Goal: Task Accomplishment & Management: Manage account settings

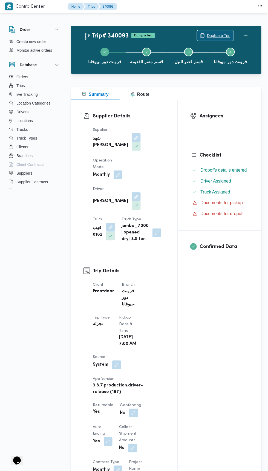
click at [212, 35] on span "Duplicate Trip" at bounding box center [219, 35] width 24 height 7
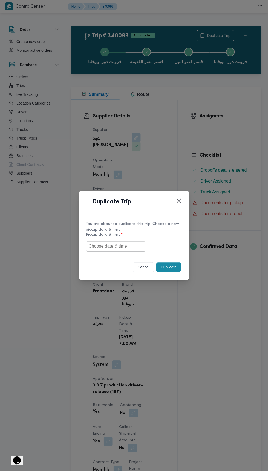
click at [129, 247] on input "text" at bounding box center [116, 246] width 60 height 10
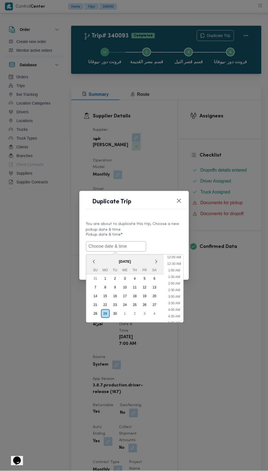
scroll to position [54, 0]
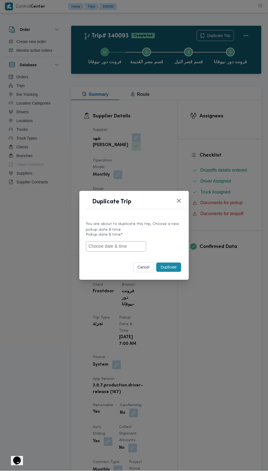
click at [220, 127] on div "Duplicate Trip You are about to duplicate this trip, Choose a new pickup date &…" at bounding box center [134, 235] width 268 height 471
click at [130, 248] on input "text" at bounding box center [116, 246] width 60 height 10
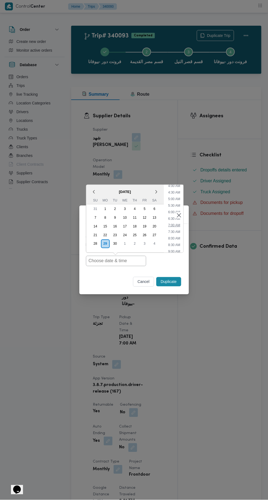
click at [173, 223] on li "7:00 AM" at bounding box center [174, 225] width 16 height 5
type input "[DATE] 7:00AM"
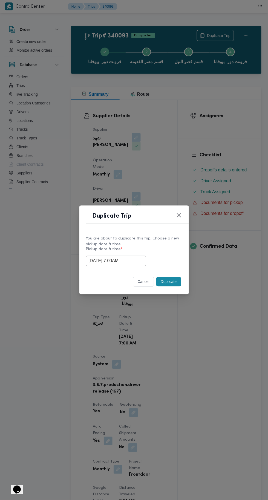
click at [213, 130] on div "Duplicate Trip You are about to duplicate this trip, Choose a new pickup date &…" at bounding box center [134, 250] width 268 height 500
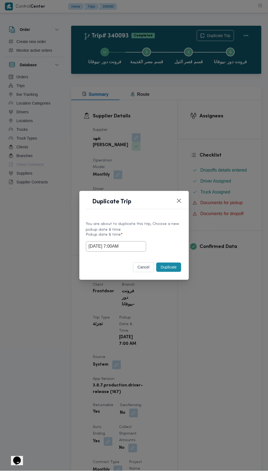
click at [173, 268] on button "Duplicate" at bounding box center [168, 267] width 25 height 9
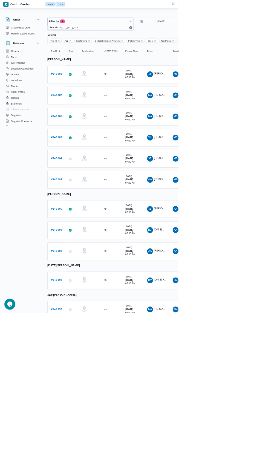
click at [89, 111] on b "# 340088" at bounding box center [84, 112] width 17 height 4
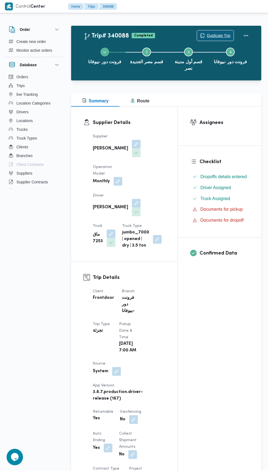
click at [209, 33] on span "Duplicate Trip" at bounding box center [219, 35] width 24 height 7
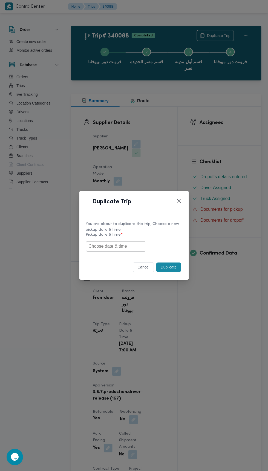
click at [139, 244] on input "text" at bounding box center [116, 246] width 60 height 10
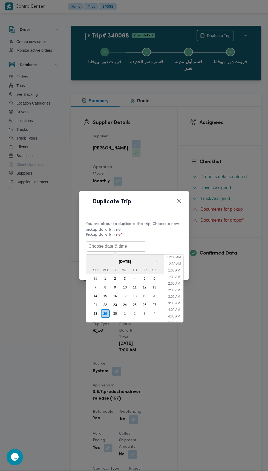
scroll to position [54, 0]
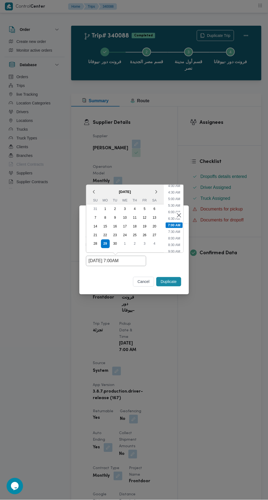
type input "[DATE] 7:00AM"
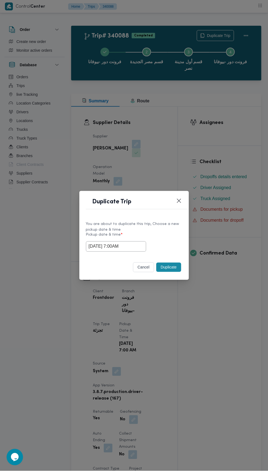
click at [244, 114] on div "Duplicate Trip You are about to duplicate this trip, Choose a new pickup date &…" at bounding box center [134, 235] width 268 height 471
click at [172, 269] on button "Duplicate" at bounding box center [168, 267] width 25 height 9
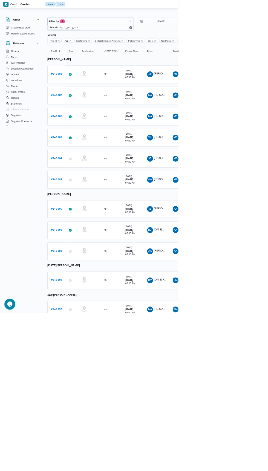
click at [88, 142] on b "# 340087" at bounding box center [84, 143] width 17 height 4
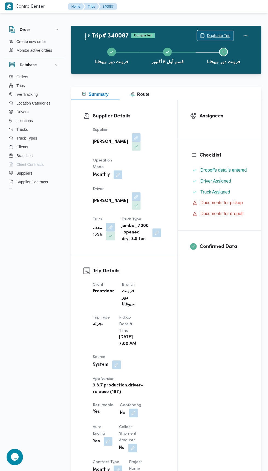
click at [220, 32] on span "Duplicate Trip" at bounding box center [219, 35] width 24 height 7
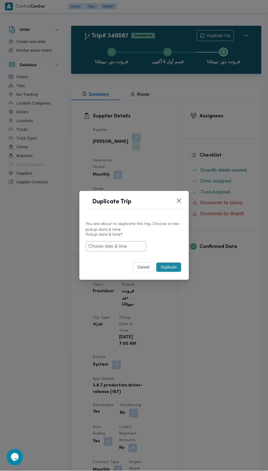
click at [127, 248] on input "text" at bounding box center [116, 246] width 60 height 10
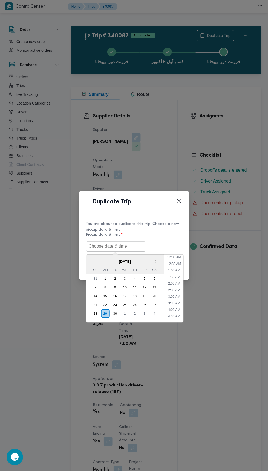
scroll to position [54, 0]
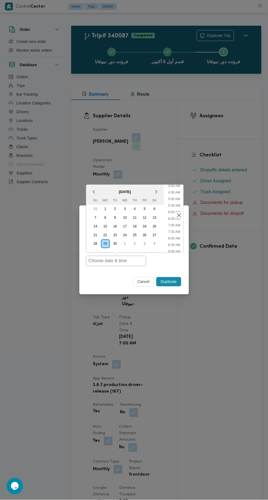
type input "[DATE] 7:00AM"
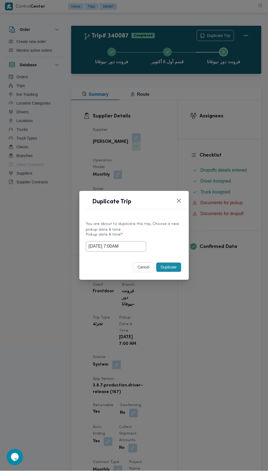
click at [232, 109] on div "Duplicate Trip You are about to duplicate this trip, Choose a new pickup date &…" at bounding box center [134, 235] width 268 height 471
click at [178, 267] on button "Duplicate" at bounding box center [168, 267] width 25 height 9
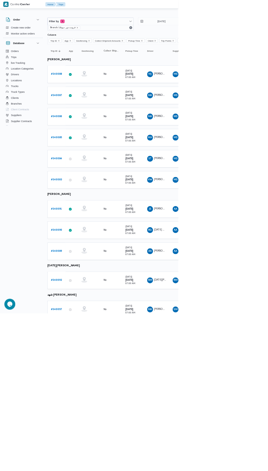
click at [88, 173] on b "# 340086" at bounding box center [84, 175] width 17 height 4
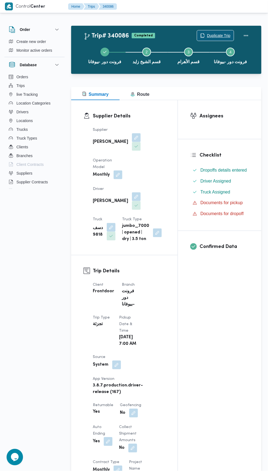
click at [229, 33] on span "Duplicate Trip" at bounding box center [219, 35] width 24 height 7
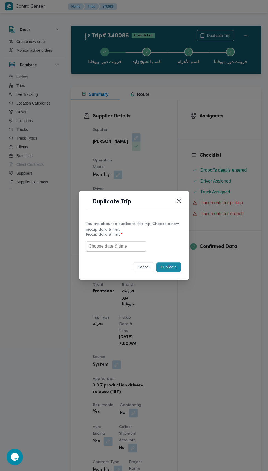
click at [118, 246] on input "text" at bounding box center [116, 246] width 60 height 10
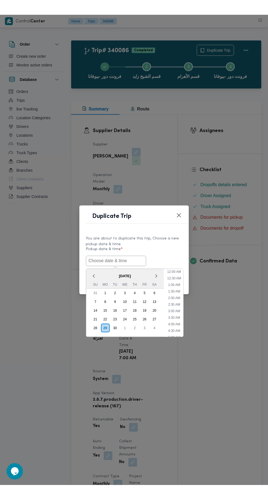
scroll to position [54, 0]
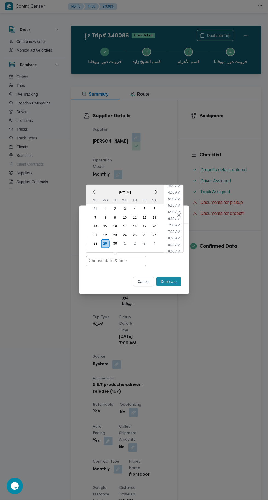
type input "[DATE] 7:00AM"
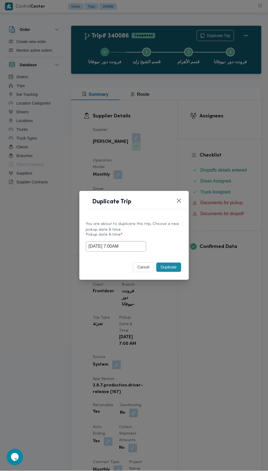
click at [236, 91] on div "Duplicate Trip You are about to duplicate this trip, Choose a new pickup date &…" at bounding box center [134, 235] width 268 height 471
click at [166, 268] on button "Duplicate" at bounding box center [168, 267] width 25 height 9
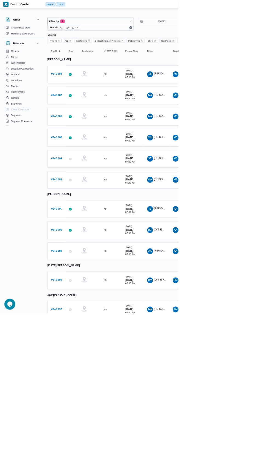
click at [89, 205] on b "# 340085" at bounding box center [84, 207] width 17 height 4
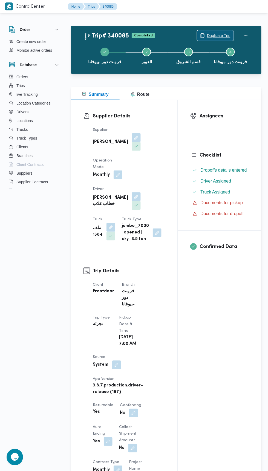
click at [228, 31] on span "Duplicate Trip" at bounding box center [215, 35] width 37 height 10
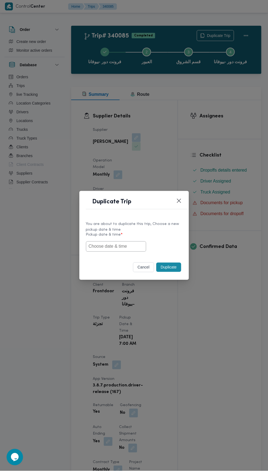
click at [125, 247] on input "text" at bounding box center [116, 246] width 60 height 10
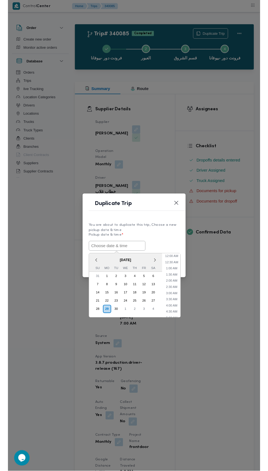
scroll to position [54, 0]
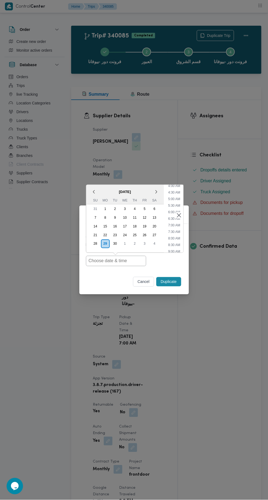
type input "[DATE] 7:00AM"
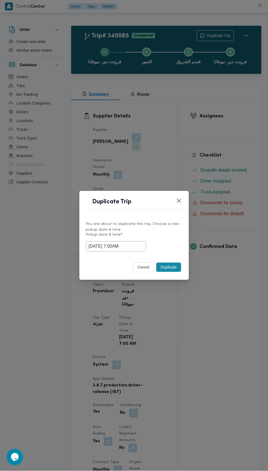
click at [226, 95] on div "Duplicate Trip You are about to duplicate this trip, Choose a new pickup date &…" at bounding box center [134, 235] width 268 height 471
click at [165, 267] on button "Duplicate" at bounding box center [168, 267] width 25 height 9
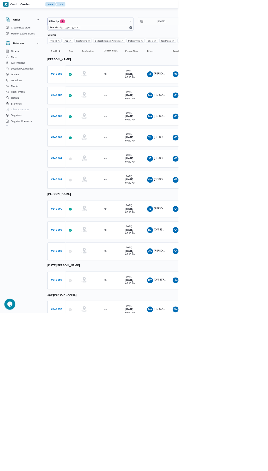
click at [88, 237] on b "# 340084" at bounding box center [84, 239] width 17 height 4
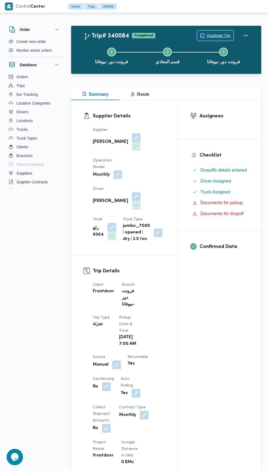
click at [209, 33] on span "Duplicate Trip" at bounding box center [219, 35] width 24 height 7
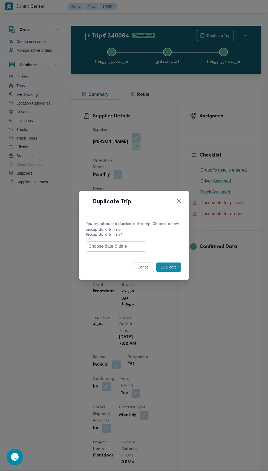
click at [122, 248] on input "text" at bounding box center [116, 246] width 60 height 10
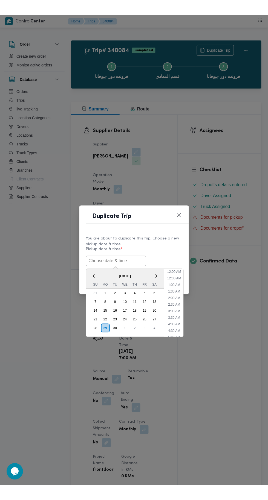
scroll to position [54, 0]
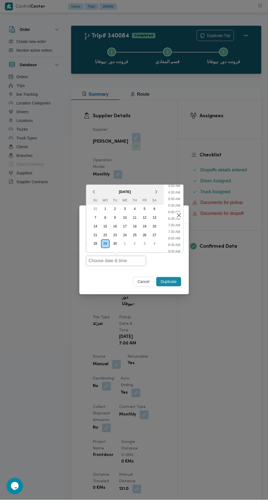
type input "29/09/2025 7:00AM"
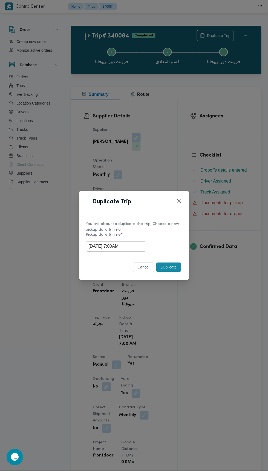
click at [221, 109] on div "Duplicate Trip You are about to duplicate this trip, Choose a new pickup date &…" at bounding box center [134, 235] width 268 height 471
click at [169, 267] on button "Duplicate" at bounding box center [168, 267] width 25 height 9
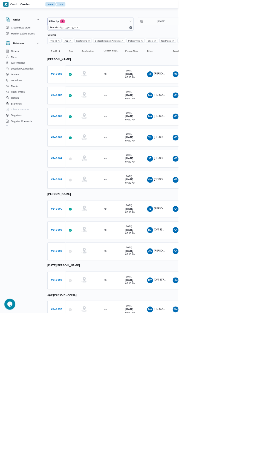
click at [88, 268] on b "# 340083" at bounding box center [84, 270] width 17 height 4
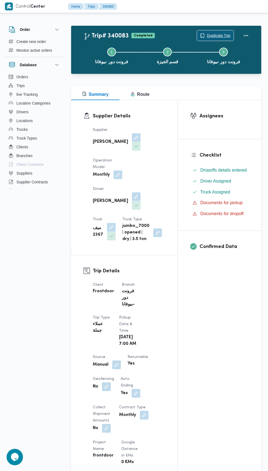
click at [217, 35] on span "Duplicate Trip" at bounding box center [219, 35] width 24 height 7
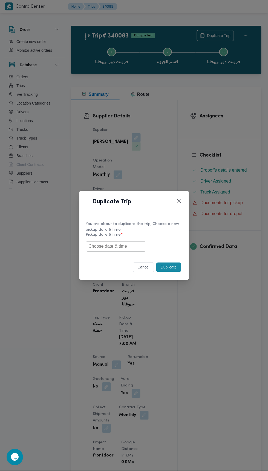
click at [131, 248] on input "text" at bounding box center [116, 246] width 60 height 10
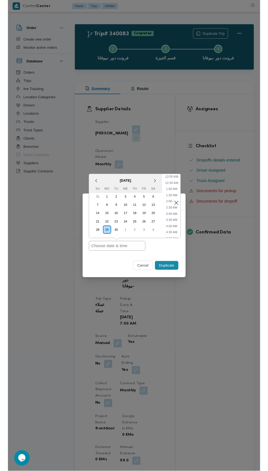
scroll to position [54, 0]
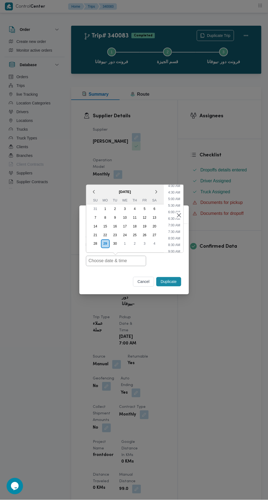
type input "29/09/2025 7:00AM"
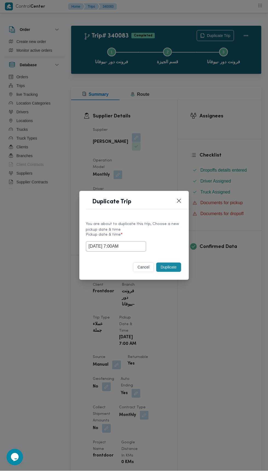
click at [233, 130] on div "Duplicate Trip You are about to duplicate this trip, Choose a new pickup date &…" at bounding box center [134, 235] width 268 height 471
click at [175, 265] on button "Duplicate" at bounding box center [168, 267] width 25 height 9
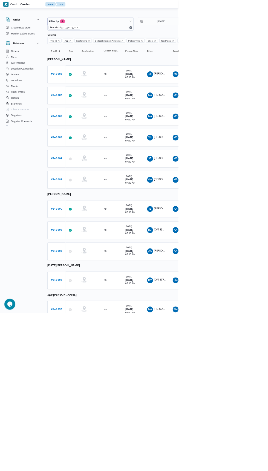
click at [92, 312] on b "# 340091" at bounding box center [84, 314] width 17 height 4
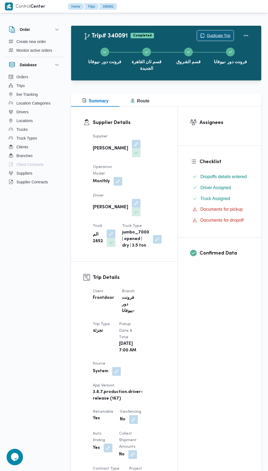
click at [217, 33] on span "Duplicate Trip" at bounding box center [219, 35] width 24 height 7
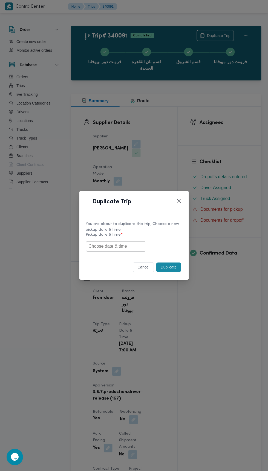
click at [130, 246] on input "text" at bounding box center [116, 246] width 60 height 10
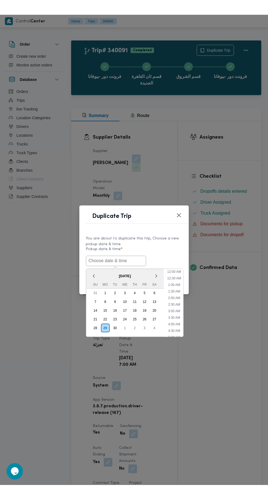
scroll to position [54, 0]
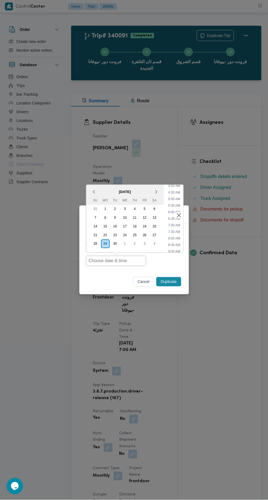
type input "29/09/2025 7:00AM"
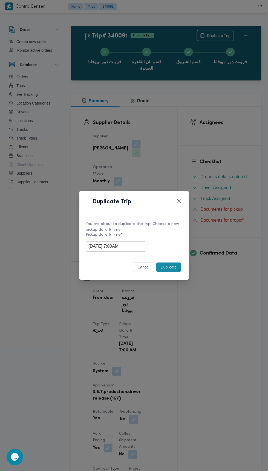
click at [243, 122] on div "Duplicate Trip You are about to duplicate this trip, Choose a new pickup date &…" at bounding box center [134, 235] width 268 height 471
click at [175, 267] on button "Duplicate" at bounding box center [168, 267] width 25 height 9
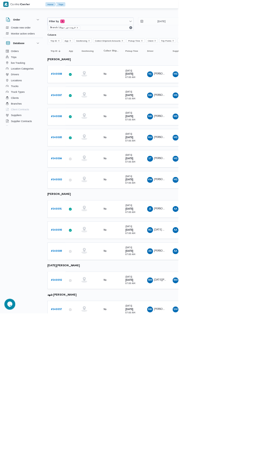
click at [88, 344] on b "# 340090" at bounding box center [84, 346] width 17 height 4
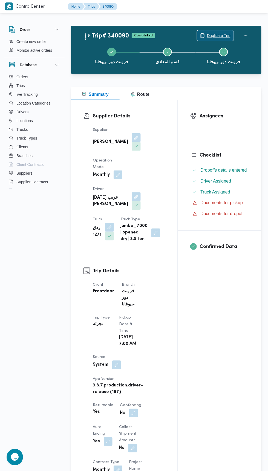
click at [218, 32] on span "Duplicate Trip" at bounding box center [215, 35] width 37 height 10
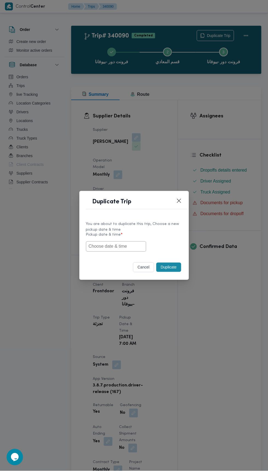
click at [123, 245] on input "text" at bounding box center [116, 246] width 60 height 10
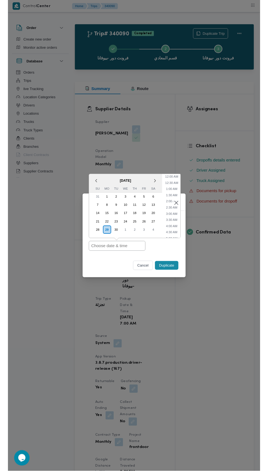
scroll to position [54, 0]
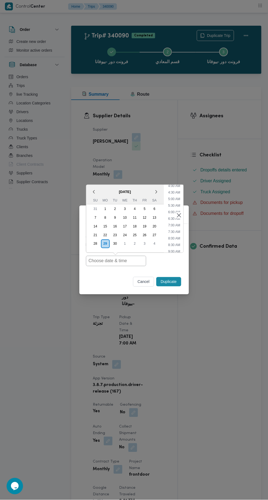
type input "29/09/2025 7:00AM"
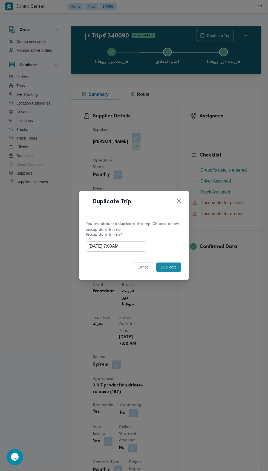
click at [237, 121] on div "Duplicate Trip You are about to duplicate this trip, Choose a new pickup date &…" at bounding box center [134, 235] width 268 height 471
click at [177, 269] on button "Duplicate" at bounding box center [168, 267] width 25 height 9
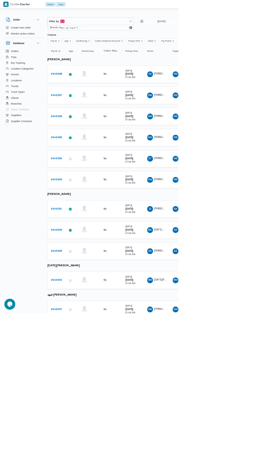
click at [91, 376] on b "# 340089" at bounding box center [84, 378] width 17 height 4
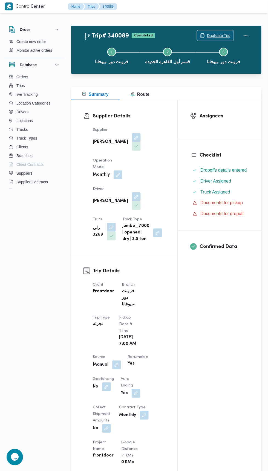
click at [220, 35] on span "Duplicate Trip" at bounding box center [219, 35] width 24 height 7
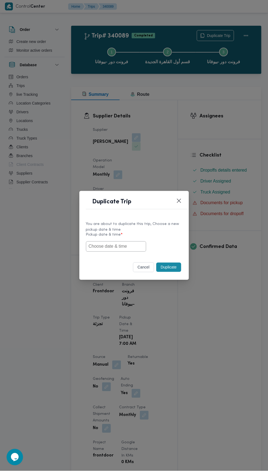
click at [123, 247] on input "text" at bounding box center [116, 246] width 60 height 10
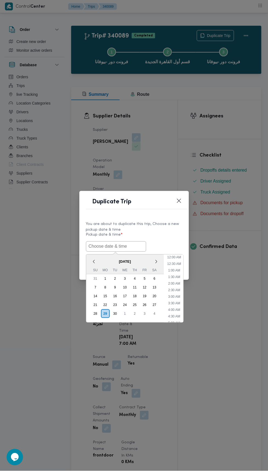
scroll to position [54, 0]
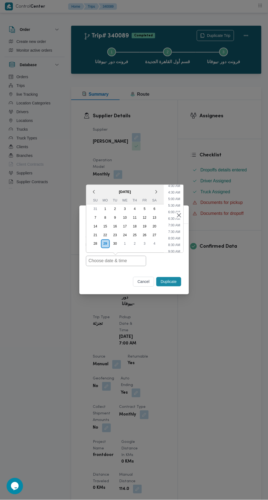
type input "29/09/2025 7:00AM"
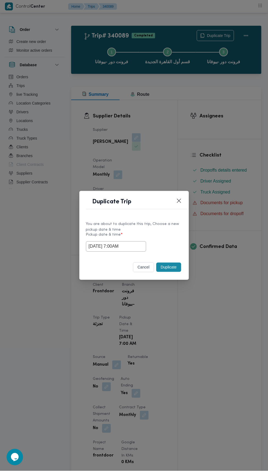
click at [241, 114] on div "Duplicate Trip You are about to duplicate this trip, Choose a new pickup date &…" at bounding box center [134, 235] width 268 height 471
click at [176, 268] on button "Duplicate" at bounding box center [168, 267] width 25 height 9
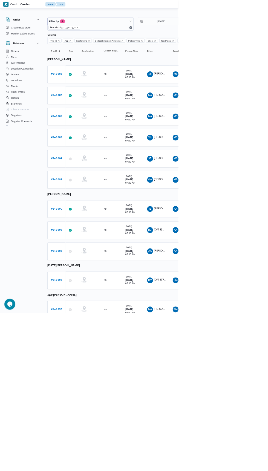
click at [91, 419] on b "# 340092" at bounding box center [84, 421] width 17 height 4
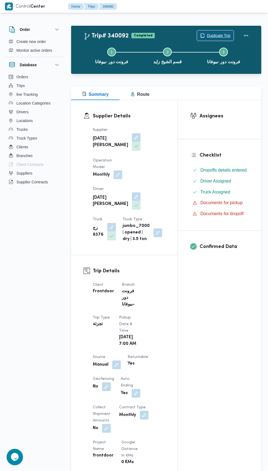
click at [215, 35] on span "Duplicate Trip" at bounding box center [219, 35] width 24 height 7
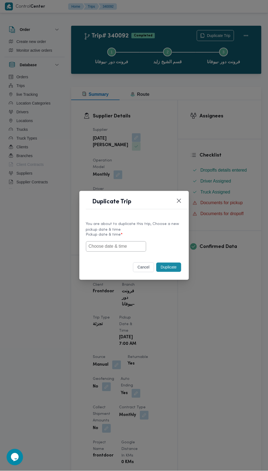
click at [141, 246] on input "text" at bounding box center [116, 246] width 60 height 10
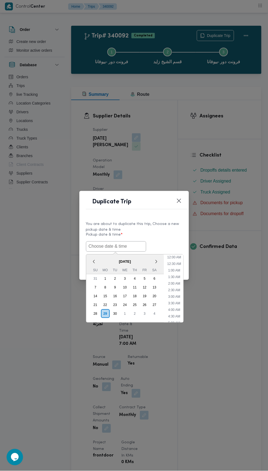
scroll to position [54, 0]
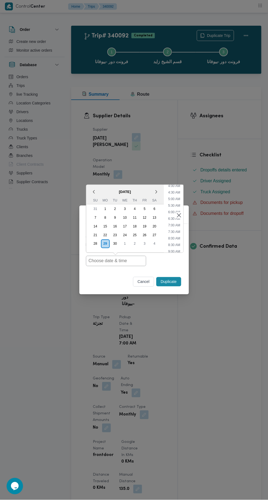
type input "29/09/2025 7:00AM"
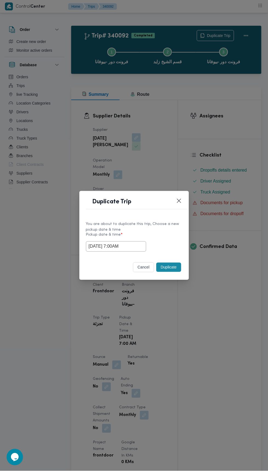
click at [237, 122] on div "Duplicate Trip You are about to duplicate this trip, Choose a new pickup date &…" at bounding box center [134, 235] width 268 height 471
click at [178, 265] on button "Duplicate" at bounding box center [168, 267] width 25 height 9
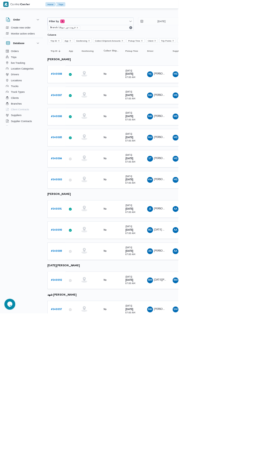
click at [77, 463] on b "# 340097" at bounding box center [84, 465] width 17 height 4
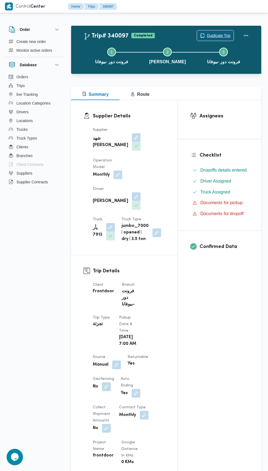
click at [216, 35] on span "Duplicate Trip" at bounding box center [219, 35] width 24 height 7
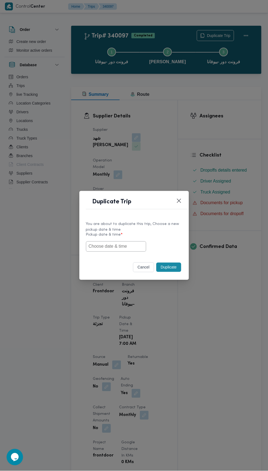
click at [130, 244] on input "text" at bounding box center [116, 246] width 60 height 10
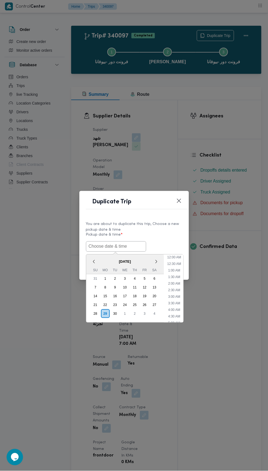
scroll to position [54, 0]
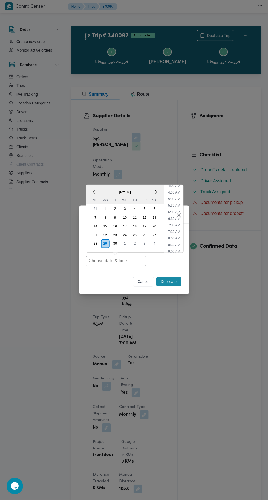
type input "29/09/2025 7:00AM"
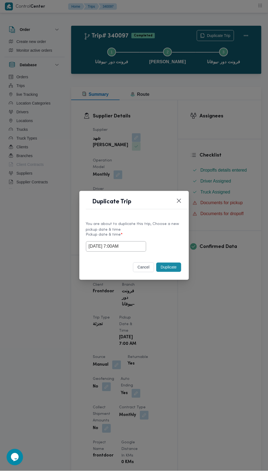
click at [243, 119] on div "Duplicate Trip You are about to duplicate this trip, Choose a new pickup date &…" at bounding box center [134, 235] width 268 height 471
click at [171, 267] on button "Duplicate" at bounding box center [168, 267] width 25 height 9
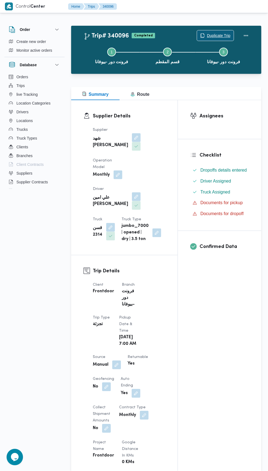
click at [218, 35] on span "Duplicate Trip" at bounding box center [219, 35] width 24 height 7
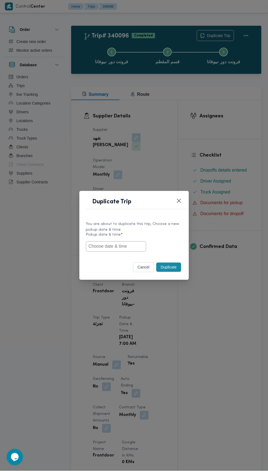
click at [126, 244] on input "text" at bounding box center [116, 246] width 60 height 10
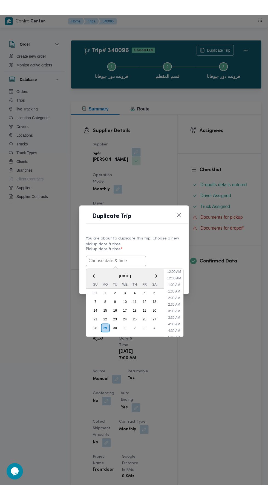
scroll to position [54, 0]
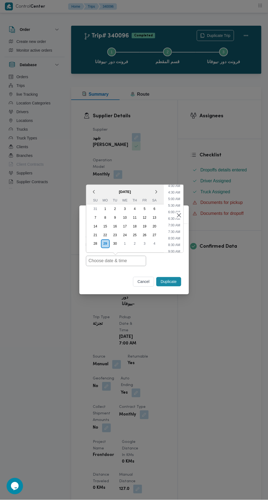
type input "29/09/2025 7:00AM"
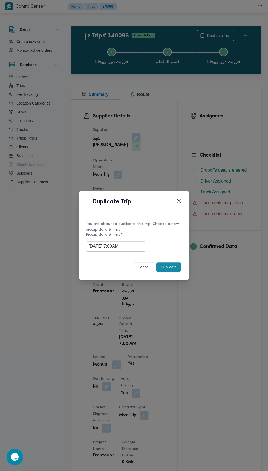
click at [234, 119] on div "Duplicate Trip You are about to duplicate this trip, Choose a new pickup date &…" at bounding box center [134, 235] width 268 height 471
click at [176, 263] on button "Duplicate" at bounding box center [168, 267] width 25 height 9
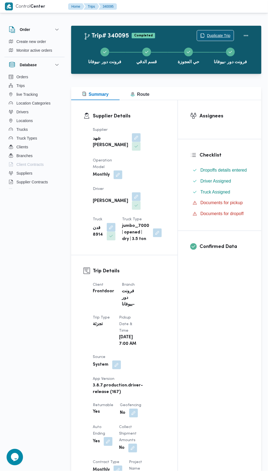
click at [224, 35] on span "Duplicate Trip" at bounding box center [219, 35] width 24 height 7
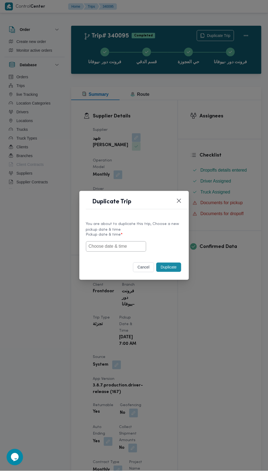
click at [118, 246] on input "text" at bounding box center [116, 246] width 60 height 10
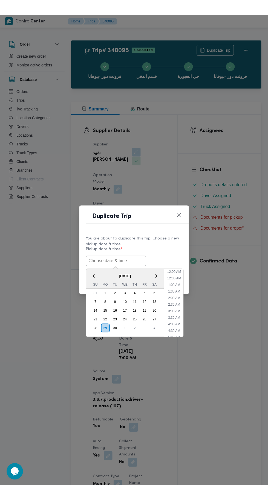
scroll to position [54, 0]
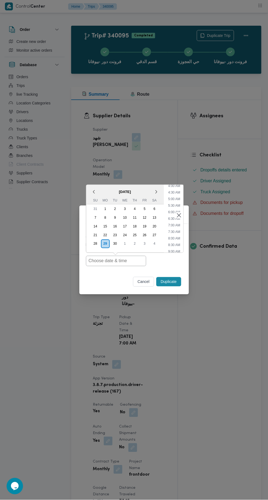
type input "29/09/2025 7:00AM"
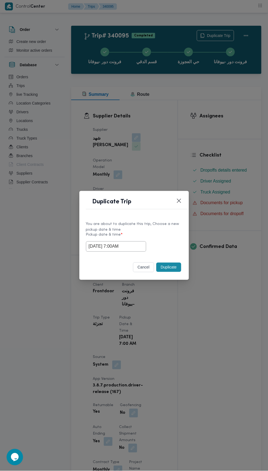
click at [241, 132] on div "Duplicate Trip You are about to duplicate this trip, Choose a new pickup date &…" at bounding box center [134, 235] width 268 height 471
click at [179, 271] on button "Duplicate" at bounding box center [168, 267] width 25 height 9
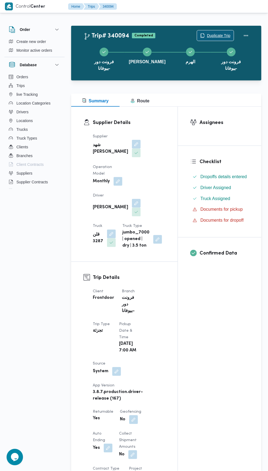
click at [220, 33] on span "Duplicate Trip" at bounding box center [219, 35] width 24 height 7
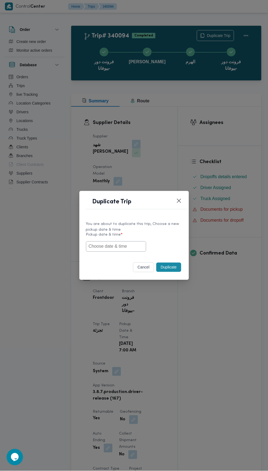
click at [124, 247] on input "text" at bounding box center [116, 246] width 60 height 10
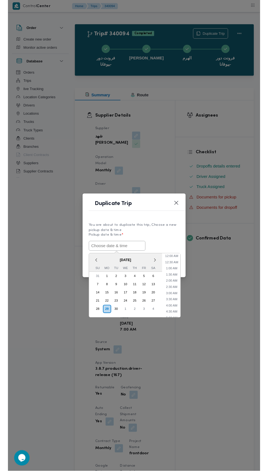
scroll to position [54, 0]
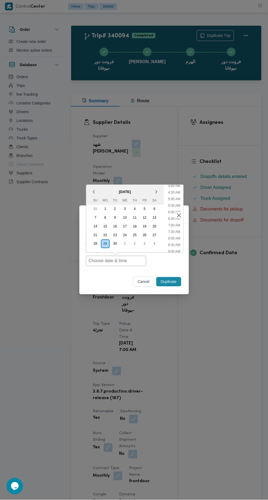
type input "29/09/2025 7:00AM"
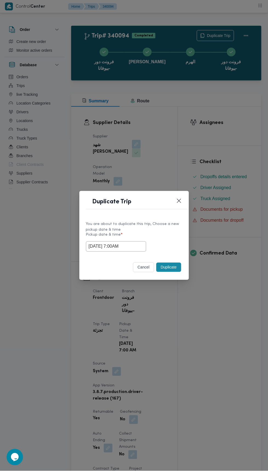
click at [230, 133] on div "Duplicate Trip You are about to duplicate this trip, Choose a new pickup date &…" at bounding box center [134, 235] width 268 height 471
click at [177, 264] on button "Duplicate" at bounding box center [168, 267] width 25 height 9
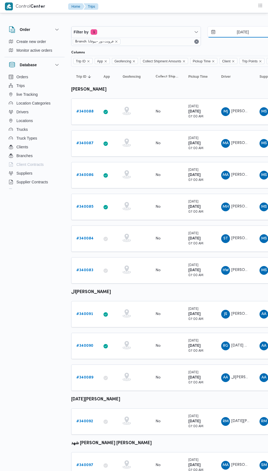
click at [245, 30] on input "[DATE]" at bounding box center [239, 32] width 62 height 11
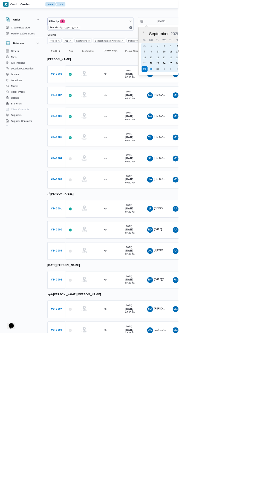
click at [228, 107] on div "29" at bounding box center [227, 104] width 9 height 9
type input "[DATE]"
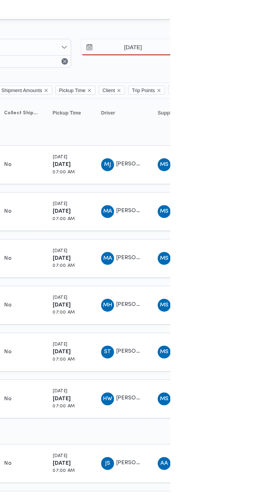
type input "[DATE]"
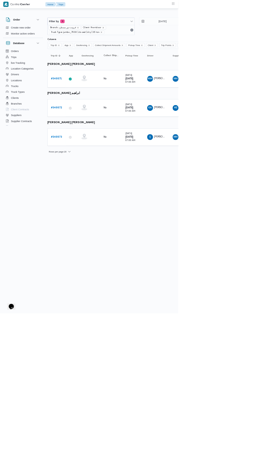
click at [86, 118] on b "# 340071" at bounding box center [84, 119] width 17 height 4
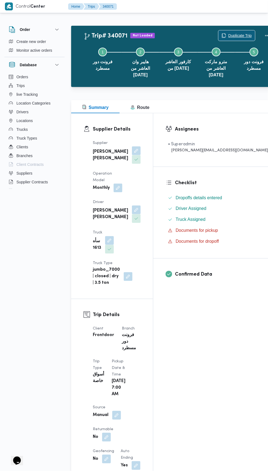
click at [228, 35] on span "Duplicate Trip" at bounding box center [240, 35] width 24 height 7
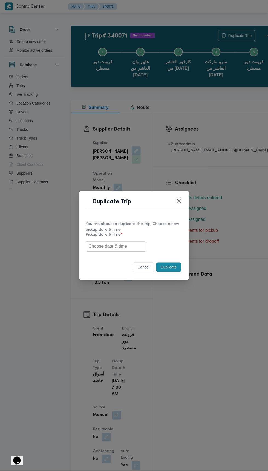
click at [130, 245] on input "text" at bounding box center [116, 246] width 60 height 10
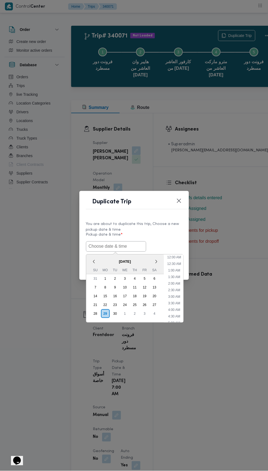
scroll to position [54, 0]
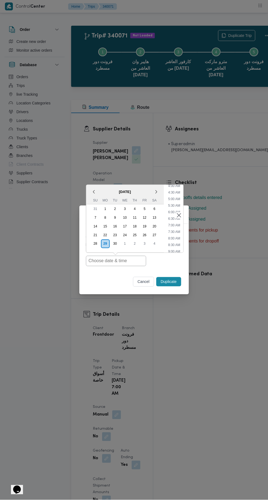
type input "[DATE] 7:00AM"
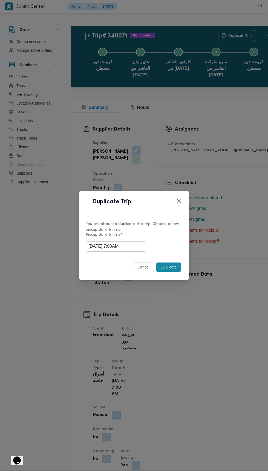
click at [235, 123] on div "Duplicate Trip You are about to duplicate this trip, Choose a new pickup date &…" at bounding box center [134, 235] width 268 height 471
click at [176, 266] on button "Duplicate" at bounding box center [168, 267] width 25 height 9
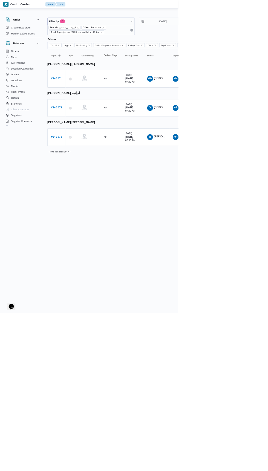
click at [91, 161] on b "# 340072" at bounding box center [84, 162] width 17 height 4
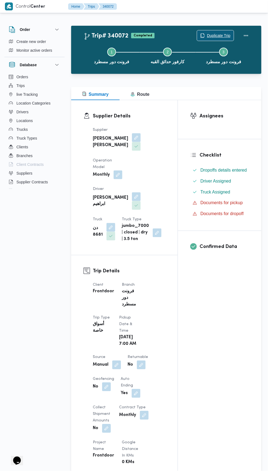
click at [218, 35] on span "Duplicate Trip" at bounding box center [219, 35] width 24 height 7
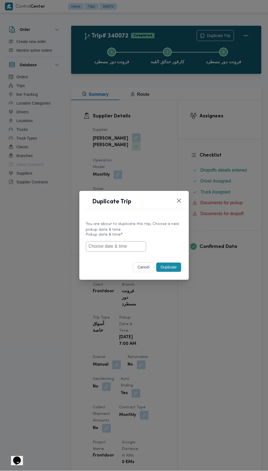
click at [121, 246] on input "text" at bounding box center [116, 246] width 60 height 10
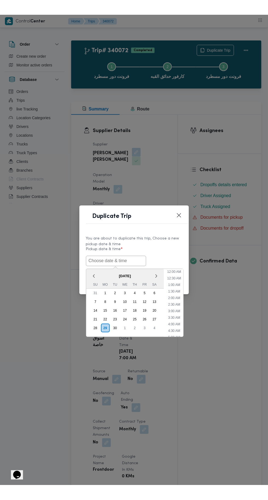
scroll to position [54, 0]
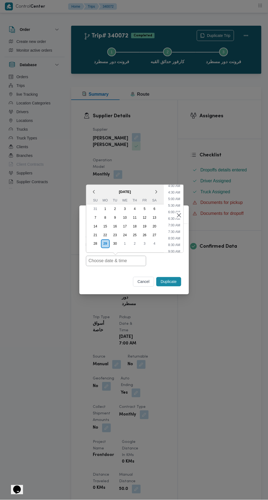
type input "[DATE] 7:00AM"
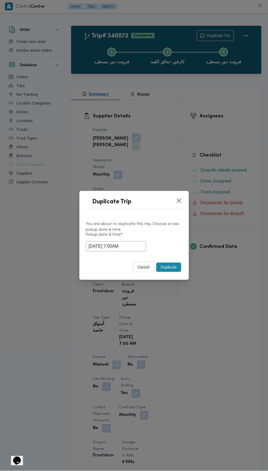
click at [232, 135] on div "Duplicate Trip You are about to duplicate this trip, Choose a new pickup date &…" at bounding box center [134, 235] width 268 height 471
click at [164, 255] on div "You are about to duplicate this trip, Choose a new pickup date & time Pickup da…" at bounding box center [133, 236] width 109 height 41
click at [175, 265] on button "Duplicate" at bounding box center [168, 267] width 25 height 9
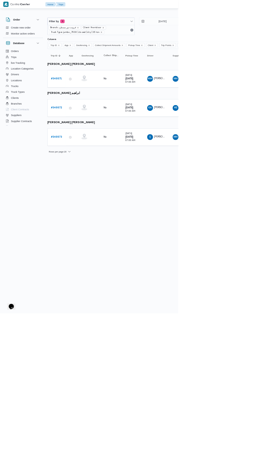
click at [89, 204] on b "# 340073" at bounding box center [84, 206] width 17 height 4
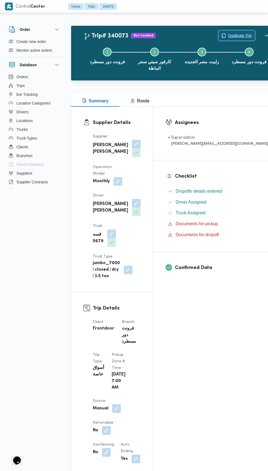
click at [218, 32] on span "Duplicate Trip" at bounding box center [236, 35] width 37 height 10
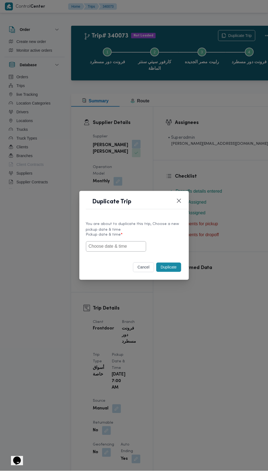
click at [110, 246] on input "text" at bounding box center [116, 246] width 60 height 10
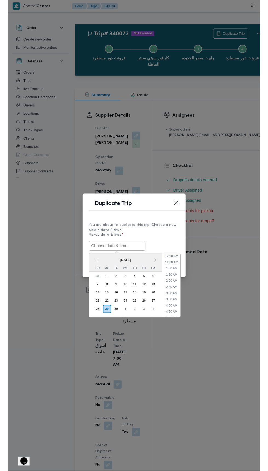
scroll to position [54, 0]
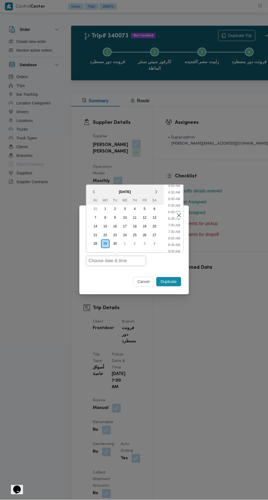
type input "29/09/2025 7:00AM"
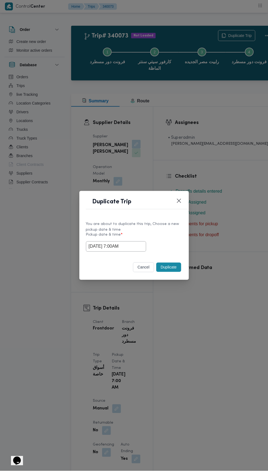
click at [235, 131] on div "Duplicate Trip You are about to duplicate this trip, Choose a new pickup date &…" at bounding box center [134, 235] width 268 height 471
click at [172, 264] on button "Duplicate" at bounding box center [168, 267] width 25 height 9
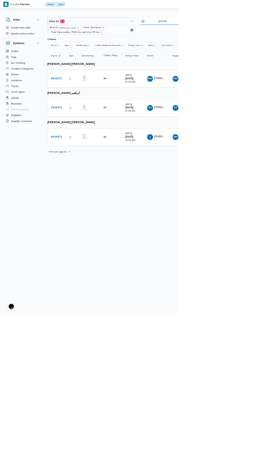
click at [249, 32] on input "28/9/2025" at bounding box center [240, 32] width 62 height 11
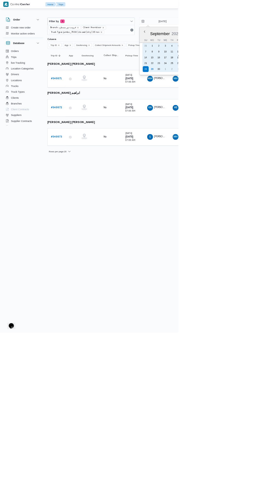
click at [228, 102] on div "29" at bounding box center [228, 104] width 9 height 9
type input "29/9/2025"
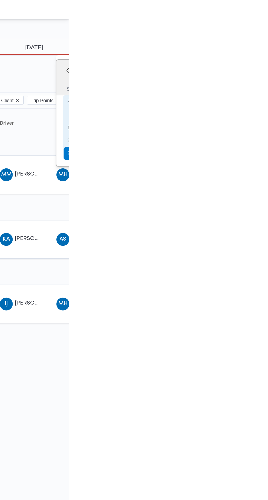
type input "29/9/2025"
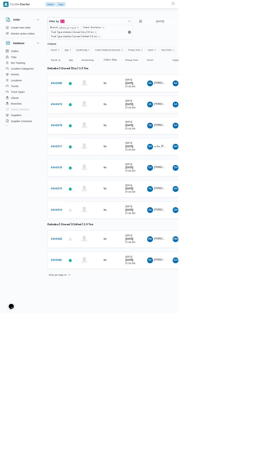
click at [85, 124] on b "# 340080" at bounding box center [84, 125] width 17 height 4
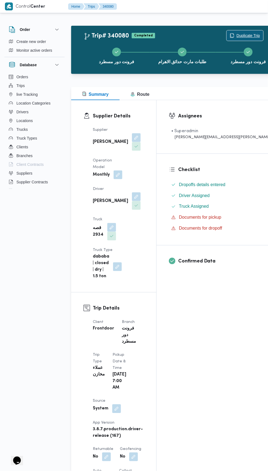
click at [236, 33] on span "Duplicate Trip" at bounding box center [248, 35] width 24 height 7
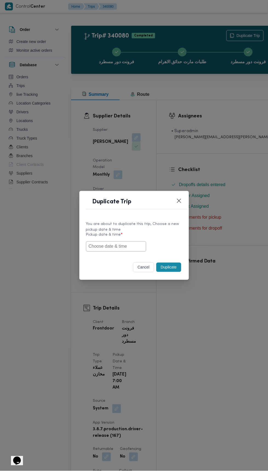
click at [123, 247] on input "text" at bounding box center [116, 246] width 60 height 10
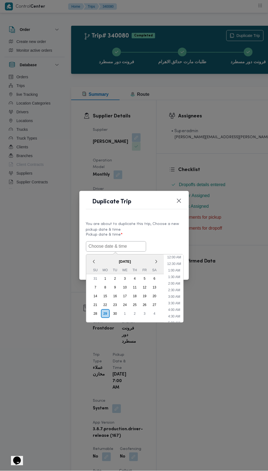
scroll to position [54, 0]
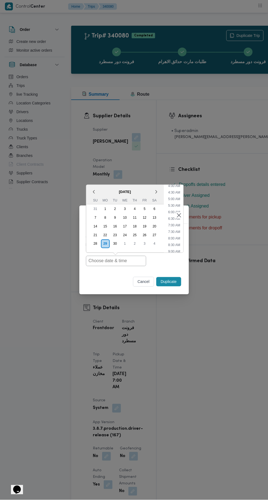
type input "[DATE] 7:00AM"
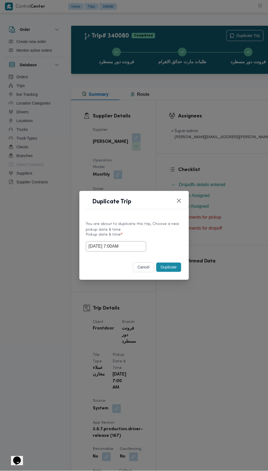
click at [239, 110] on div "Duplicate Trip You are about to duplicate this trip, Choose a new pickup date &…" at bounding box center [134, 235] width 268 height 471
click at [172, 265] on button "Duplicate" at bounding box center [168, 267] width 25 height 9
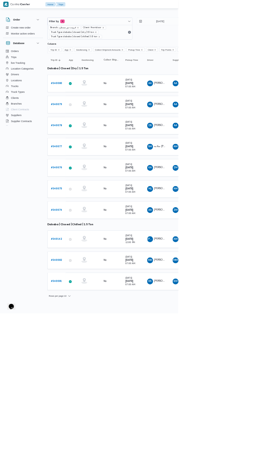
click at [88, 155] on b "# 340079" at bounding box center [84, 157] width 17 height 4
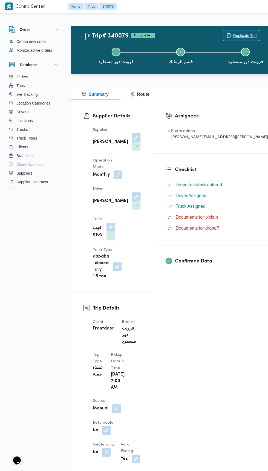
click at [233, 33] on span "Duplicate Trip" at bounding box center [245, 35] width 24 height 7
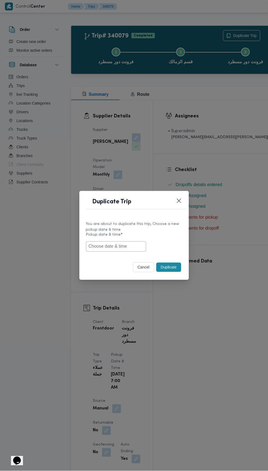
click at [118, 244] on input "text" at bounding box center [116, 246] width 60 height 10
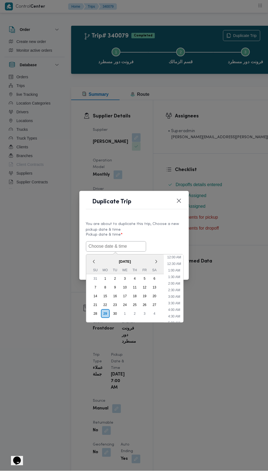
scroll to position [54, 0]
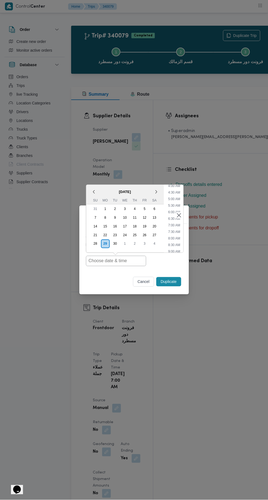
type input "29/09/2025 7:00AM"
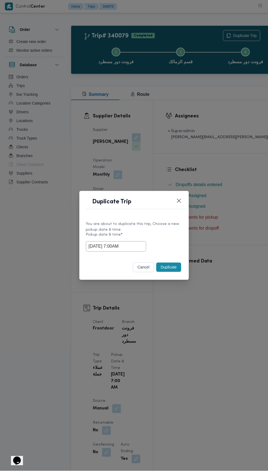
click at [236, 102] on div "Duplicate Trip You are about to duplicate this trip, Choose a new pickup date &…" at bounding box center [134, 235] width 268 height 471
click at [173, 271] on button "Duplicate" at bounding box center [168, 267] width 25 height 9
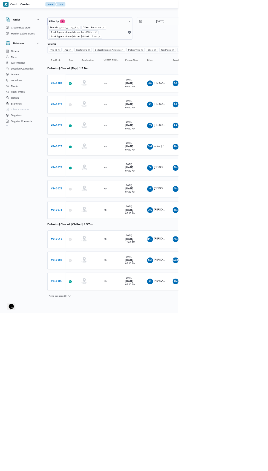
click at [87, 187] on b "# 340078" at bounding box center [84, 189] width 17 height 4
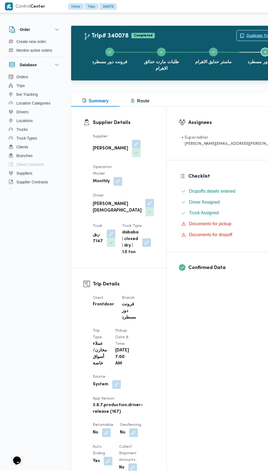
click at [246, 37] on span "Duplicate Trip" at bounding box center [258, 35] width 24 height 7
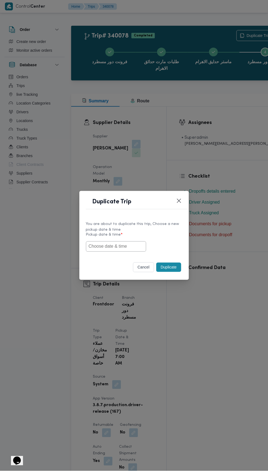
click at [120, 247] on input "text" at bounding box center [116, 246] width 60 height 10
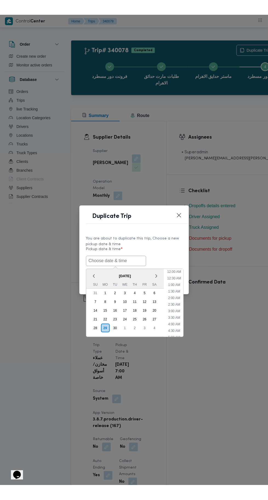
scroll to position [54, 0]
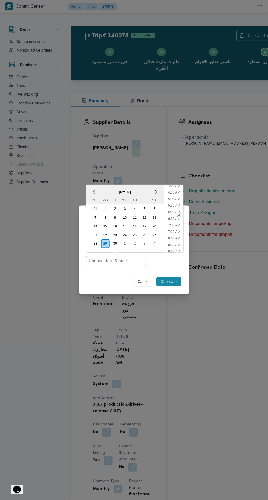
type input "29/09/2025 7:00AM"
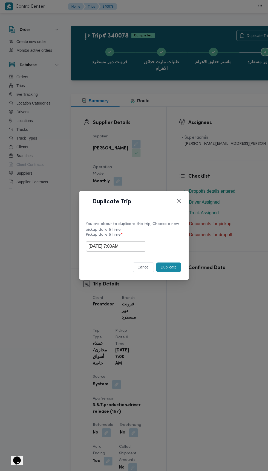
click at [223, 97] on div "Duplicate Trip You are about to duplicate this trip, Choose a new pickup date &…" at bounding box center [134, 235] width 268 height 471
click at [172, 271] on button "Duplicate" at bounding box center [168, 267] width 25 height 9
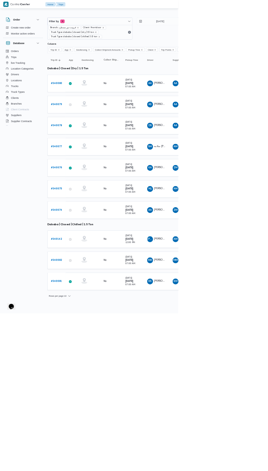
click at [90, 219] on b "# 340077" at bounding box center [84, 221] width 17 height 4
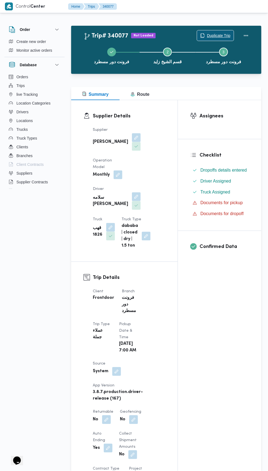
click at [214, 34] on span "Duplicate Trip" at bounding box center [219, 35] width 24 height 7
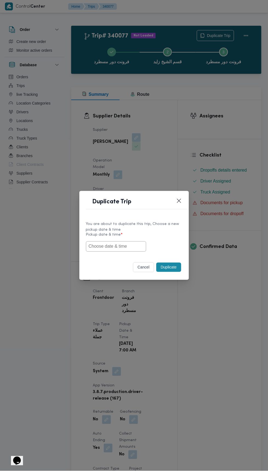
click at [135, 245] on input "text" at bounding box center [116, 246] width 60 height 10
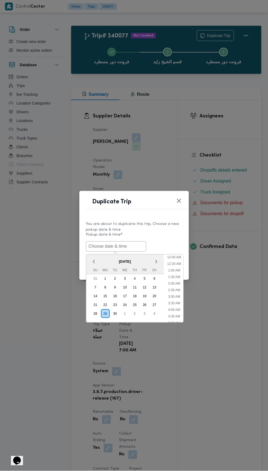
scroll to position [54, 0]
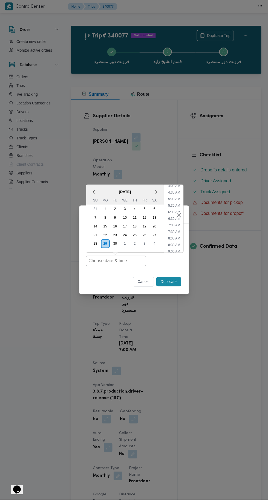
type input "29/09/2025 7:00AM"
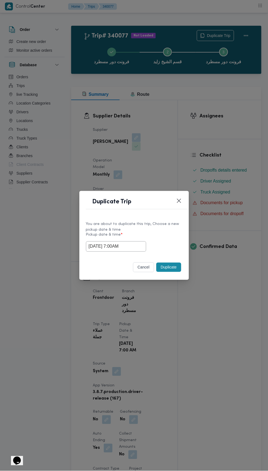
click at [228, 123] on div "Duplicate Trip You are about to duplicate this trip, Choose a new pickup date &…" at bounding box center [134, 235] width 268 height 471
click at [176, 269] on button "Duplicate" at bounding box center [168, 267] width 25 height 9
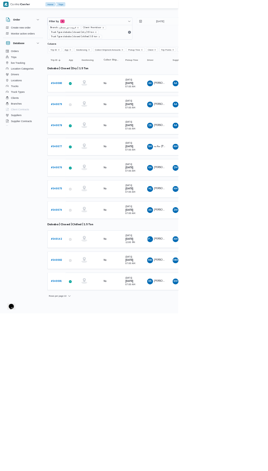
click at [91, 250] on b "# 340076" at bounding box center [84, 252] width 17 height 4
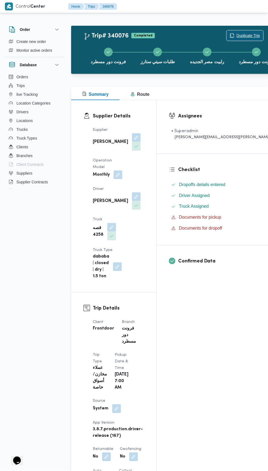
click at [236, 33] on span "Duplicate Trip" at bounding box center [248, 35] width 24 height 7
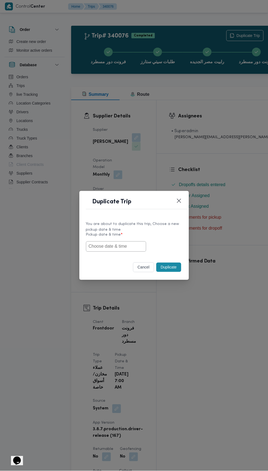
click at [133, 246] on input "text" at bounding box center [116, 246] width 60 height 10
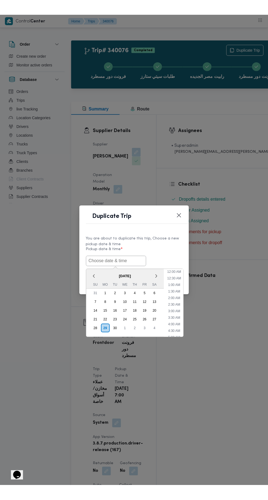
scroll to position [54, 0]
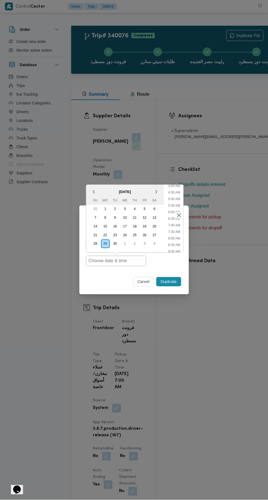
type input "29/09/2025 7:00AM"
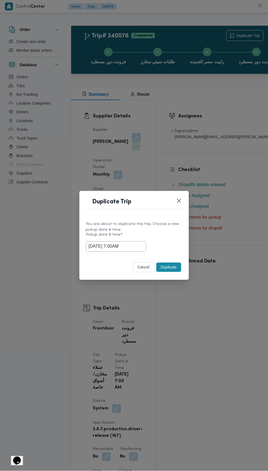
click at [233, 113] on div "Duplicate Trip You are about to duplicate this trip, Choose a new pickup date &…" at bounding box center [134, 235] width 268 height 471
click at [173, 269] on button "Duplicate" at bounding box center [168, 267] width 25 height 9
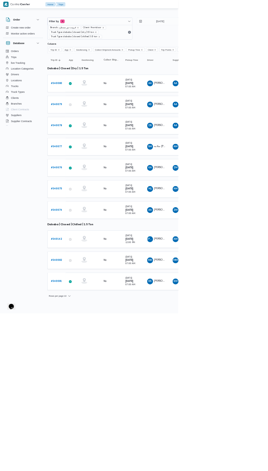
click at [87, 282] on b "# 340075" at bounding box center [84, 284] width 17 height 4
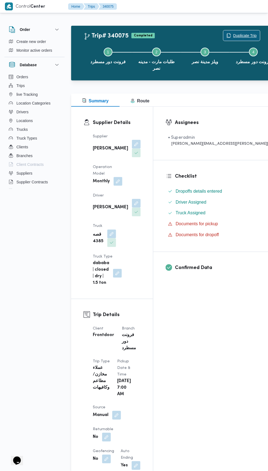
click at [233, 35] on span "Duplicate Trip" at bounding box center [245, 35] width 24 height 7
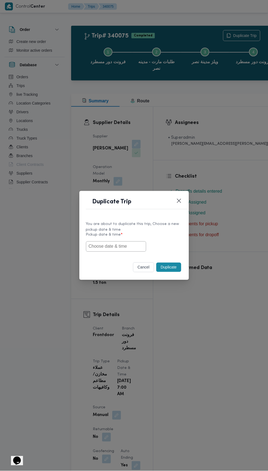
click at [134, 244] on input "text" at bounding box center [116, 246] width 60 height 10
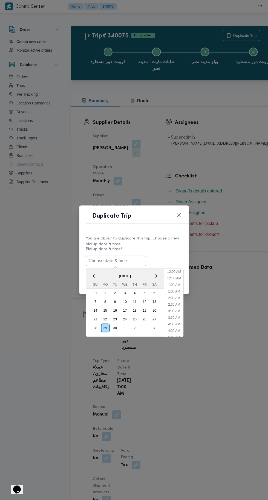
scroll to position [54, 0]
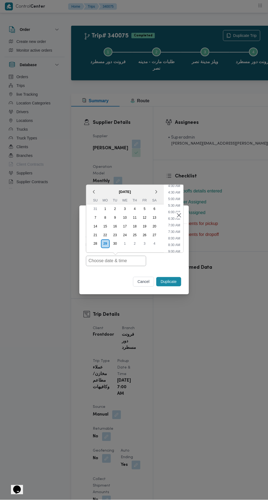
type input "29/09/2025 7:00AM"
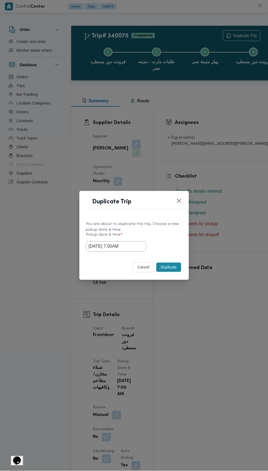
click at [237, 124] on div "Duplicate Trip You are about to duplicate this trip, Choose a new pickup date &…" at bounding box center [134, 235] width 268 height 471
click at [170, 267] on button "Duplicate" at bounding box center [168, 267] width 25 height 9
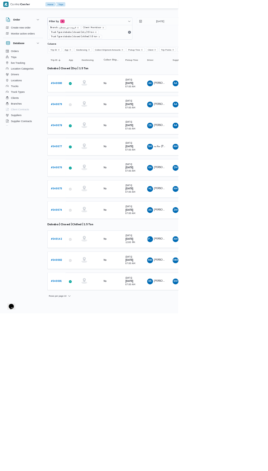
click at [88, 314] on b "# 340074" at bounding box center [84, 316] width 17 height 4
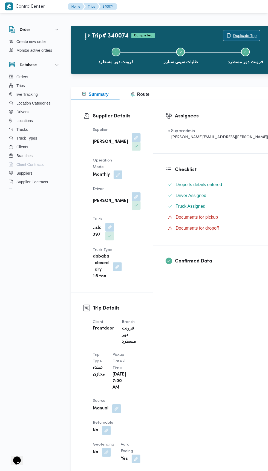
click at [233, 33] on span "Duplicate Trip" at bounding box center [245, 35] width 24 height 7
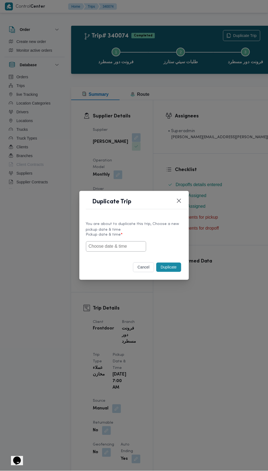
click at [130, 248] on input "text" at bounding box center [116, 246] width 60 height 10
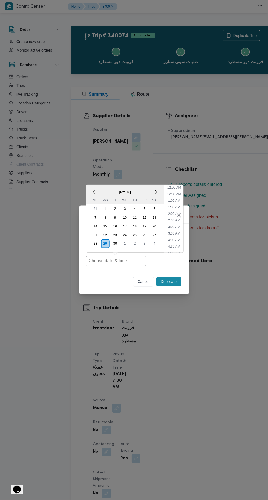
scroll to position [54, 0]
type input "29/09/2025 7:00AM"
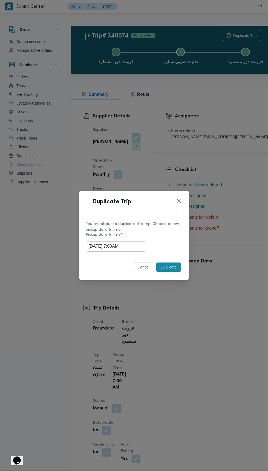
click at [236, 107] on div "Duplicate Trip You are about to duplicate this trip, Choose a new pickup date &…" at bounding box center [134, 235] width 268 height 471
click at [171, 265] on button "Duplicate" at bounding box center [168, 267] width 25 height 9
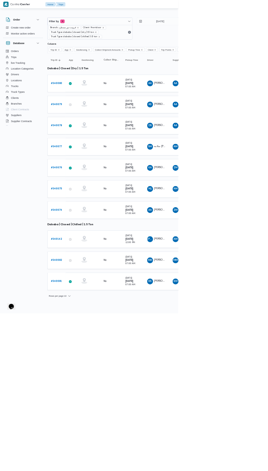
click at [88, 389] on b "# 340082" at bounding box center [84, 391] width 17 height 4
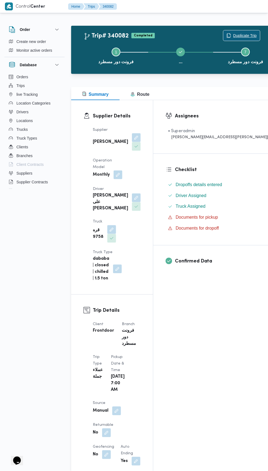
click at [233, 33] on span "Duplicate Trip" at bounding box center [245, 35] width 24 height 7
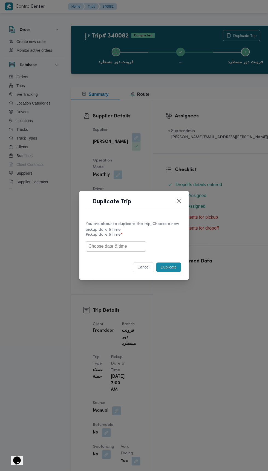
click at [126, 246] on input "text" at bounding box center [116, 246] width 60 height 10
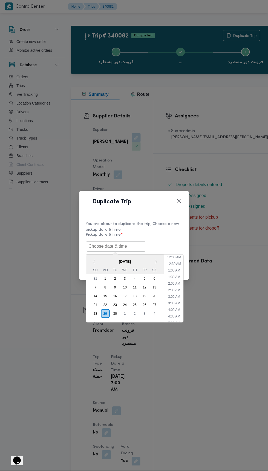
scroll to position [54, 0]
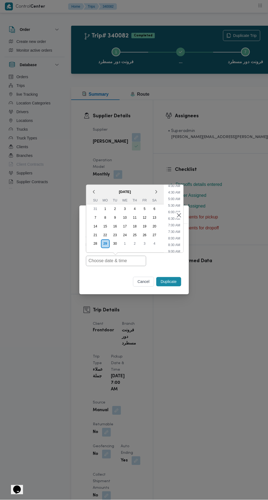
type input "29/09/2025 7:00AM"
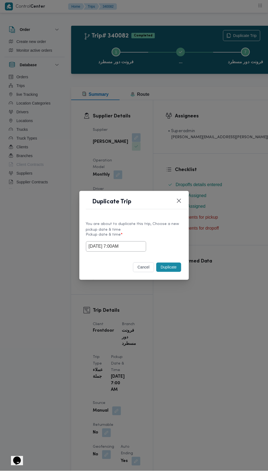
click at [238, 105] on div "Duplicate Trip You are about to duplicate this trip, Choose a new pickup date &…" at bounding box center [134, 235] width 268 height 471
click at [177, 266] on button "Duplicate" at bounding box center [168, 267] width 25 height 9
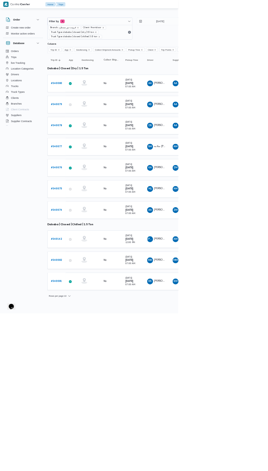
click at [91, 421] on b "# 340081" at bounding box center [84, 423] width 17 height 4
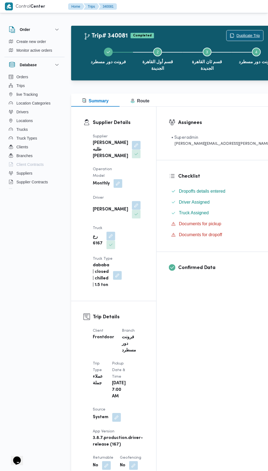
click at [236, 36] on span "Duplicate Trip" at bounding box center [248, 35] width 24 height 7
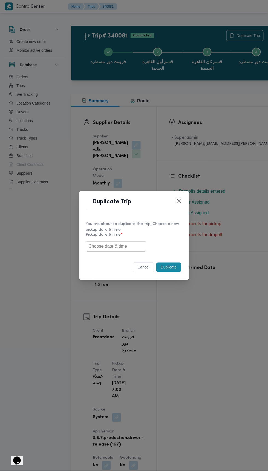
click at [119, 246] on input "text" at bounding box center [116, 246] width 60 height 10
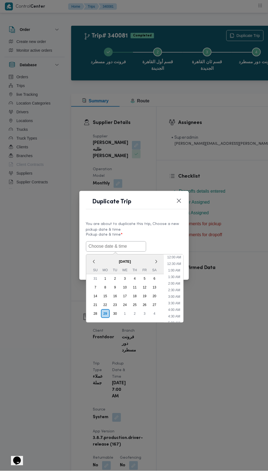
scroll to position [54, 0]
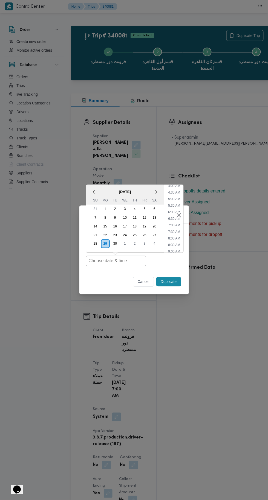
type input "29/09/2025 7:00AM"
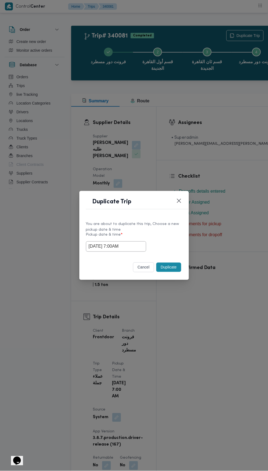
click at [225, 109] on div "Duplicate Trip You are about to duplicate this trip, Choose a new pickup date &…" at bounding box center [134, 235] width 268 height 471
click at [176, 265] on button "Duplicate" at bounding box center [168, 267] width 25 height 9
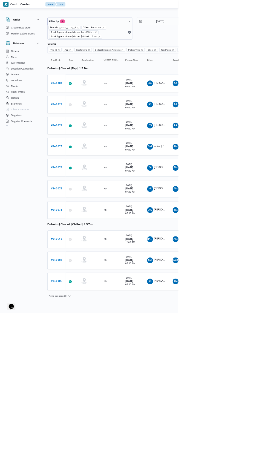
click at [90, 421] on b "# 340081" at bounding box center [84, 423] width 17 height 4
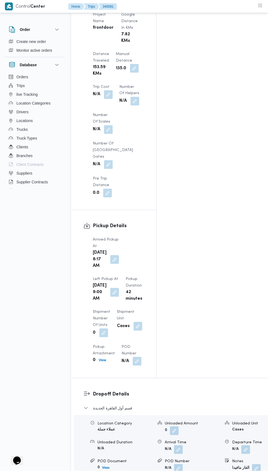
scroll to position [522, 0]
click at [145, 416] on div "Location Category عملاء جملة Unloaded Amount 0 Unloaded Unit Cases Unloaded Dur…" at bounding box center [181, 447] width 219 height 62
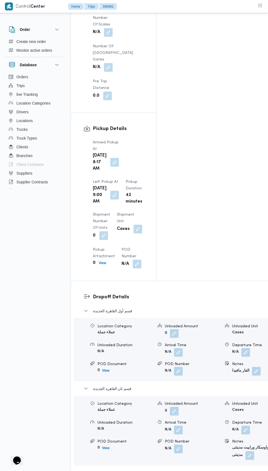
scroll to position [621, 0]
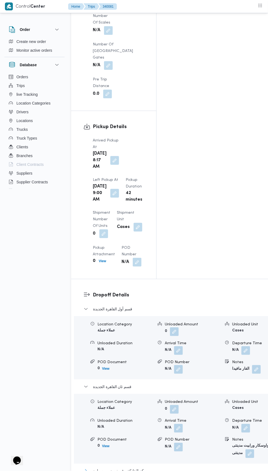
click at [148, 468] on button "مركز الخانكة - فرونت دور مسطرد" at bounding box center [181, 471] width 195 height 7
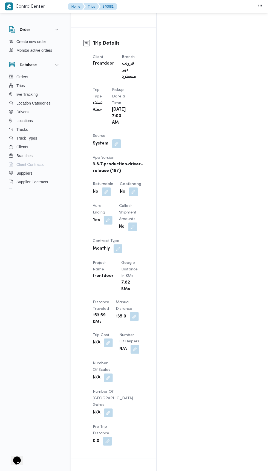
scroll to position [273, 0]
click at [130, 313] on button "button" at bounding box center [134, 317] width 9 height 9
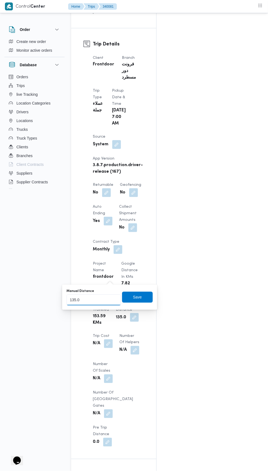
click at [109, 298] on input "135.0" at bounding box center [93, 299] width 54 height 11
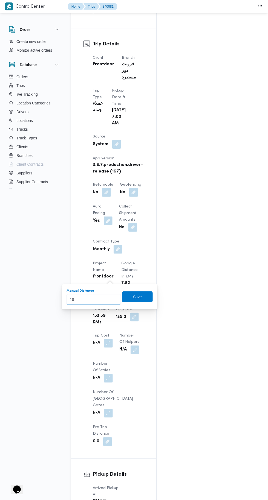
type input "180"
click at [131, 295] on span "Save" at bounding box center [137, 297] width 31 height 11
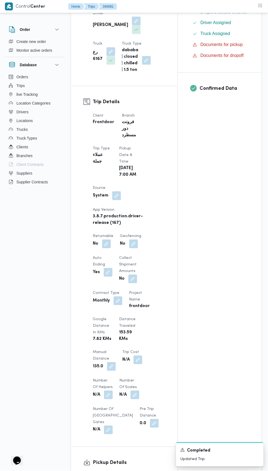
scroll to position [0, 0]
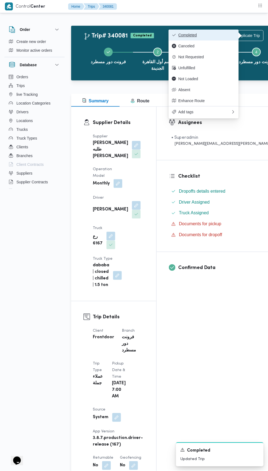
click at [205, 31] on button "Completed" at bounding box center [204, 35] width 70 height 11
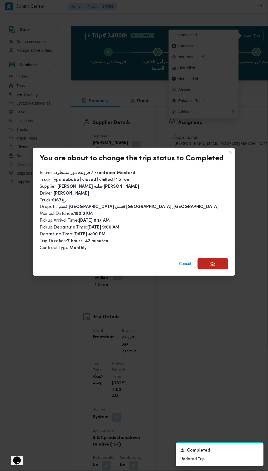
click at [209, 258] on span "Ok" at bounding box center [213, 263] width 31 height 11
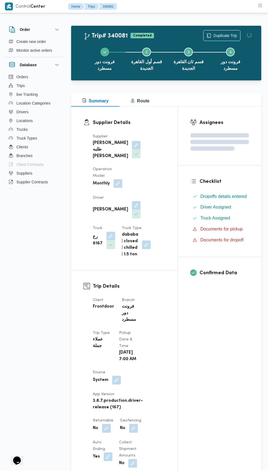
click at [191, 363] on div "Assignees Checklist Dropoffs details entered Driver Assigned Truck Assigned Doc…" at bounding box center [219, 451] width 83 height 688
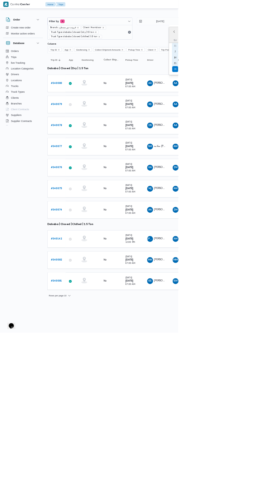
click at [268, 105] on div "29" at bounding box center [273, 104] width 9 height 9
type input "[DATE]"
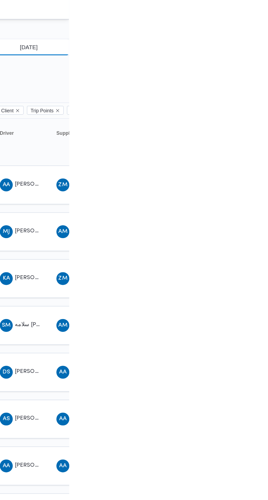
click at [252, 30] on input "[DATE]" at bounding box center [237, 32] width 62 height 11
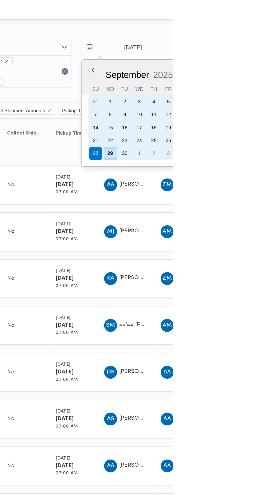
click at [224, 105] on div "29" at bounding box center [225, 104] width 9 height 9
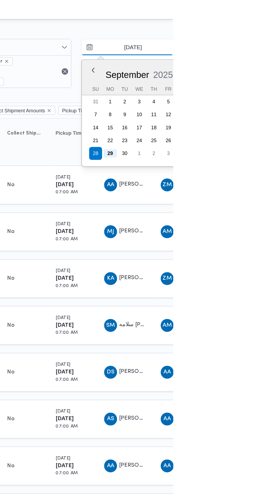
type input "[DATE]"
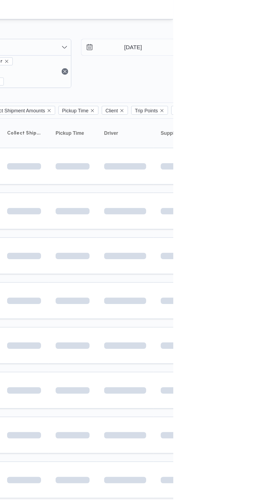
click at [250, 135] on td at bounding box center [235, 142] width 38 height 25
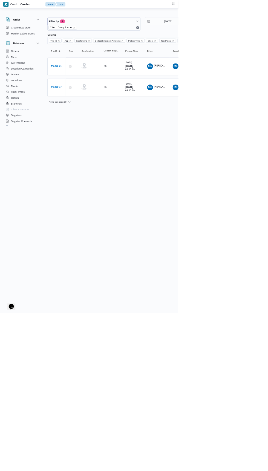
click at [87, 131] on b "# 339817" at bounding box center [84, 131] width 16 height 4
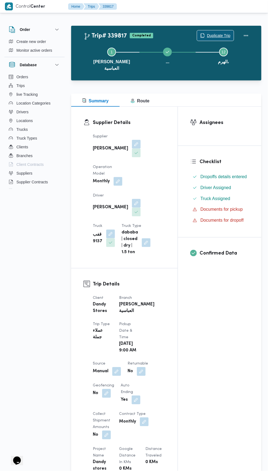
click at [227, 31] on span "Duplicate Trip" at bounding box center [215, 35] width 37 height 10
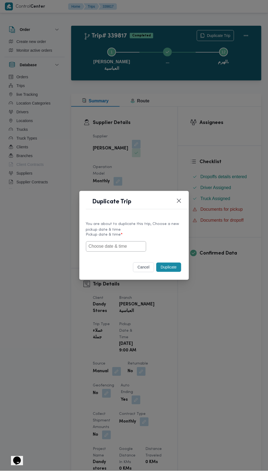
click at [126, 243] on input "text" at bounding box center [116, 246] width 60 height 10
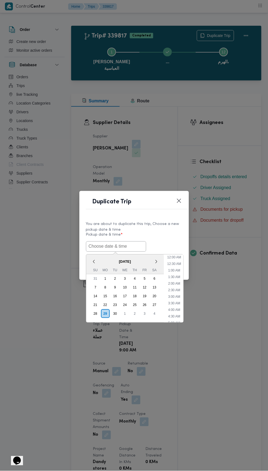
scroll to position [61, 0]
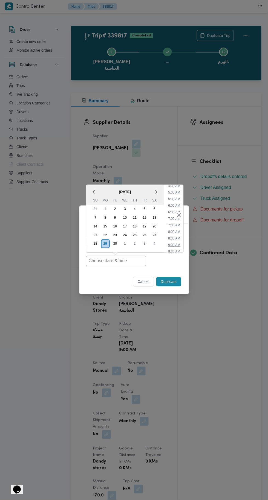
click at [175, 244] on li "9:00 AM" at bounding box center [174, 244] width 16 height 5
type input "[DATE] 9:00AM"
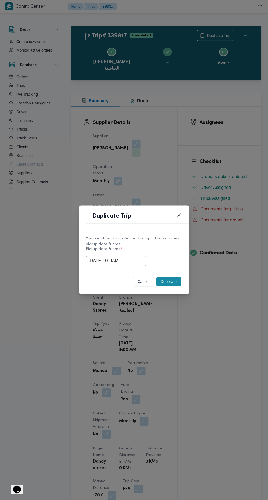
click at [175, 280] on button "Duplicate" at bounding box center [168, 281] width 25 height 9
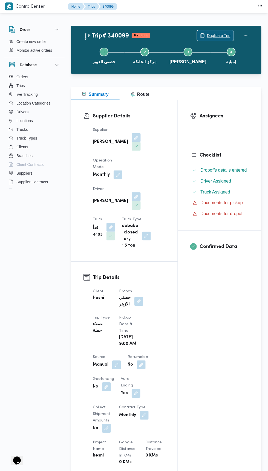
click at [224, 32] on span "Duplicate Trip" at bounding box center [215, 35] width 37 height 10
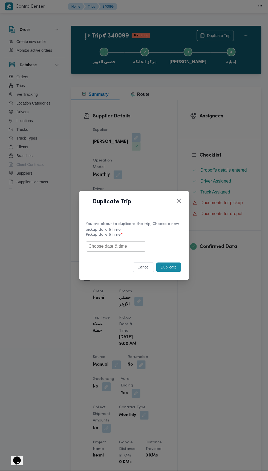
click at [126, 246] on input "text" at bounding box center [116, 246] width 60 height 10
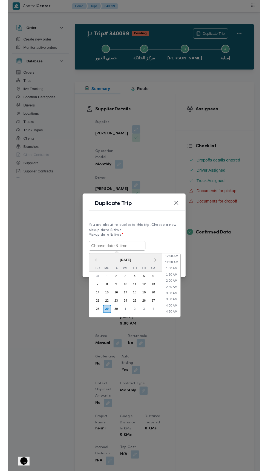
scroll to position [61, 0]
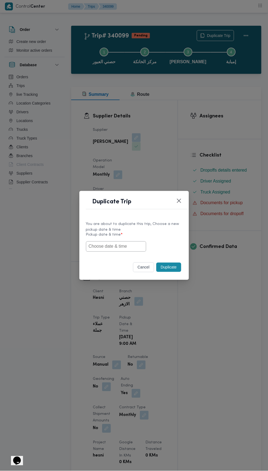
click at [247, 128] on div "Duplicate Trip You are about to duplicate this trip, Choose a new pickup date &…" at bounding box center [134, 235] width 268 height 471
click at [181, 199] on button "Closes this modal window" at bounding box center [179, 201] width 7 height 7
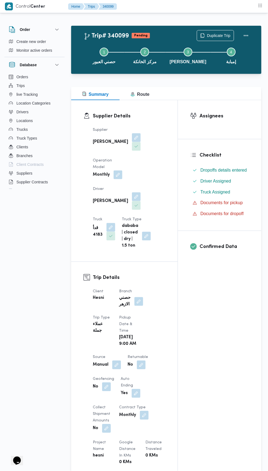
click at [140, 297] on button "button" at bounding box center [138, 301] width 9 height 9
click at [130, 320] on button "Clear input" at bounding box center [132, 319] width 4 height 4
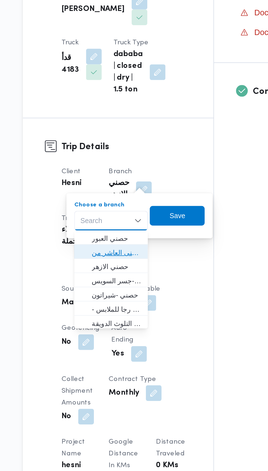
click at [132, 335] on span "حصنى العاشر من [DATE]" at bounding box center [124, 336] width 28 height 7
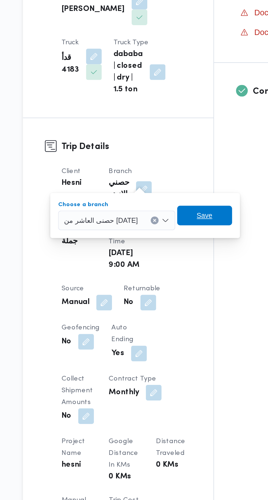
click at [168, 315] on span "Save" at bounding box center [172, 316] width 9 height 7
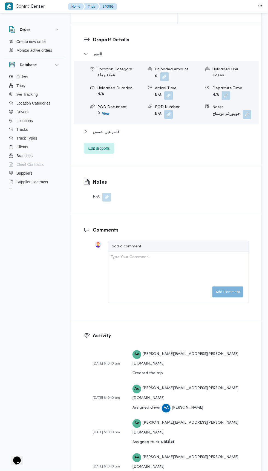
scroll to position [730, 0]
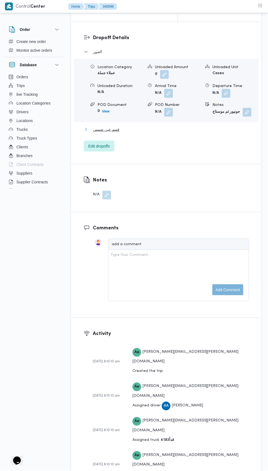
click at [194, 133] on button "قسم عين شمس" at bounding box center [166, 129] width 165 height 7
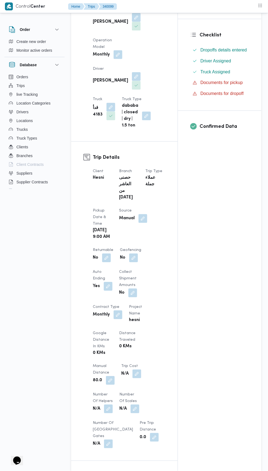
scroll to position [0, 0]
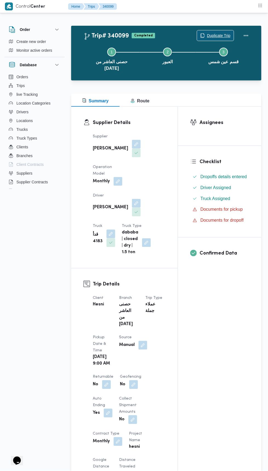
click at [222, 35] on span "Duplicate Trip" at bounding box center [219, 35] width 24 height 7
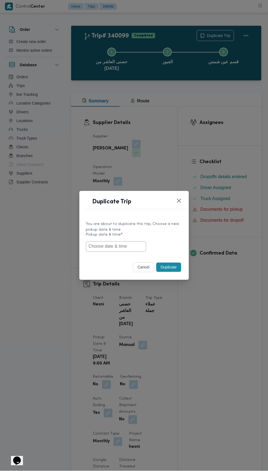
click at [127, 245] on input "text" at bounding box center [116, 246] width 60 height 10
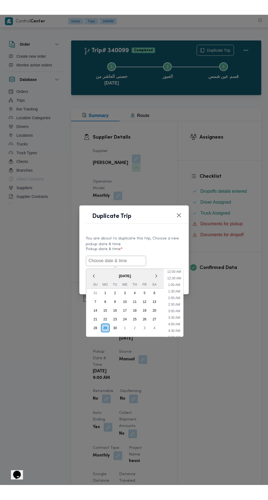
scroll to position [61, 0]
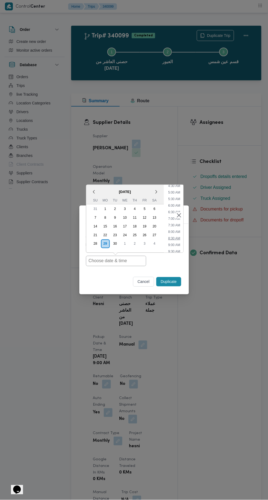
click at [175, 237] on li "8:30 AM" at bounding box center [174, 238] width 16 height 5
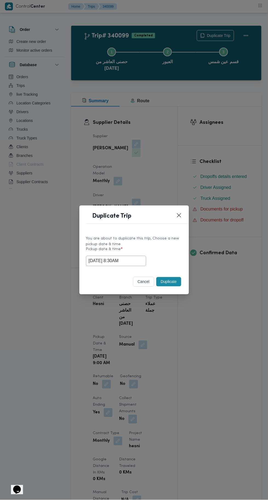
click at [128, 261] on input "[DATE] 8:30AM" at bounding box center [116, 261] width 60 height 10
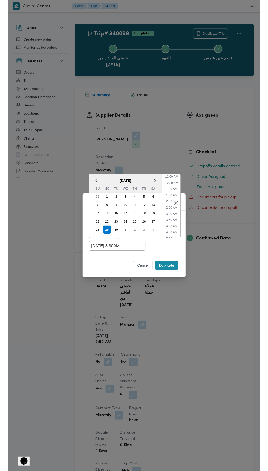
scroll to position [80, 0]
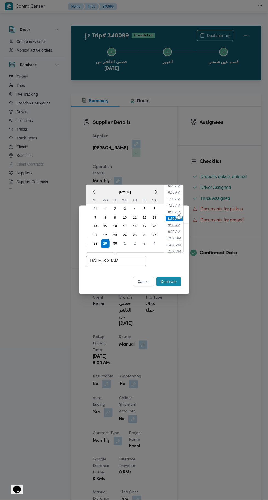
click at [178, 228] on li "9:00 AM" at bounding box center [174, 225] width 16 height 5
type input "[DATE] 9:00AM"
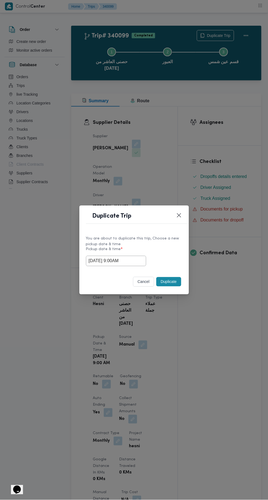
click at [172, 267] on div "You are about to duplicate this trip, Choose a new pickup date & time Pickup da…" at bounding box center [133, 251] width 109 height 41
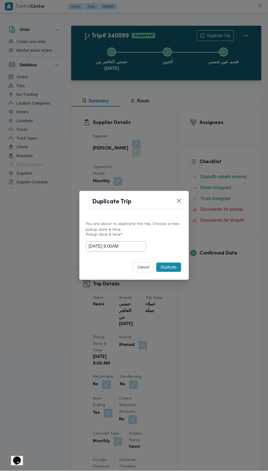
click at [171, 271] on button "Duplicate" at bounding box center [168, 267] width 25 height 9
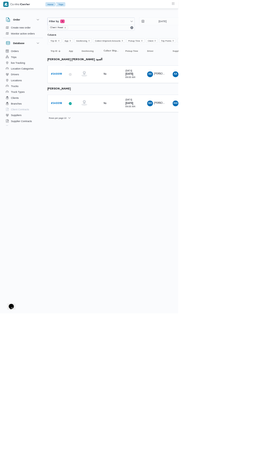
click at [91, 154] on b "# 340098" at bounding box center [84, 155] width 17 height 4
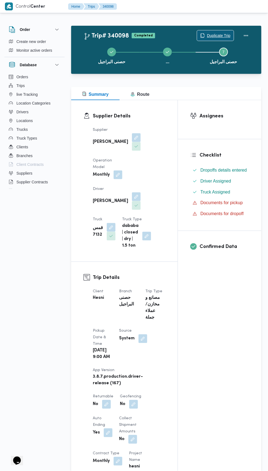
click at [221, 36] on span "Duplicate Trip" at bounding box center [219, 35] width 24 height 7
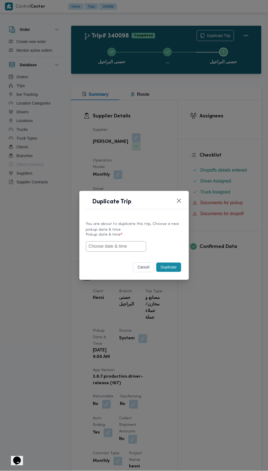
click at [135, 248] on input "text" at bounding box center [116, 246] width 60 height 10
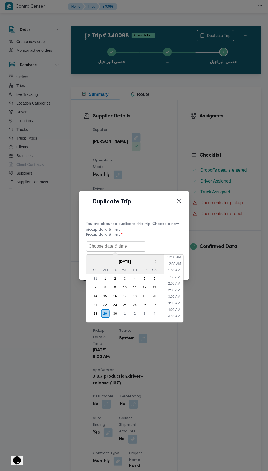
scroll to position [61, 0]
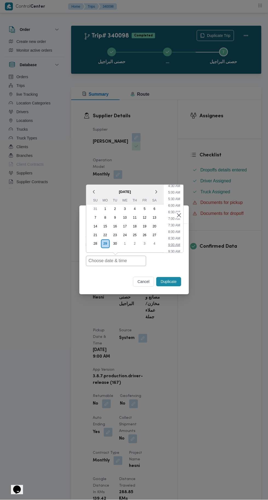
click at [176, 244] on li "9:00 AM" at bounding box center [174, 244] width 16 height 5
type input "[DATE] 9:00AM"
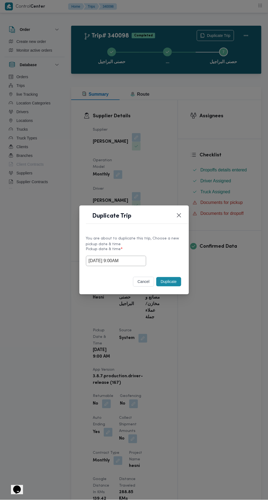
click at [186, 284] on div "cancel Duplicate" at bounding box center [133, 283] width 109 height 23
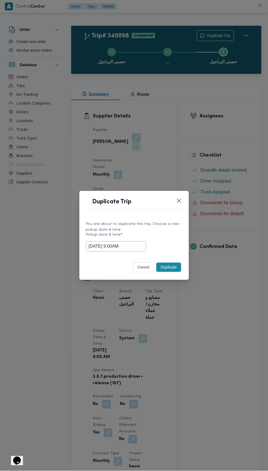
click at [173, 266] on button "Duplicate" at bounding box center [168, 267] width 25 height 9
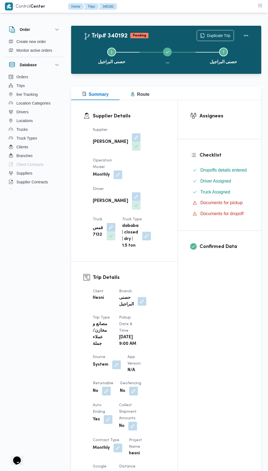
click at [251, 310] on div "Assignees Checklist Dropoffs details entered Driver Assigned Truck Assigned Doc…" at bounding box center [219, 423] width 83 height 647
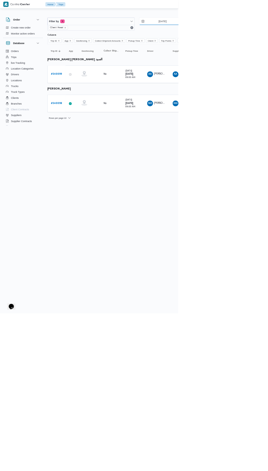
click at [258, 30] on input "[DATE]" at bounding box center [240, 32] width 62 height 11
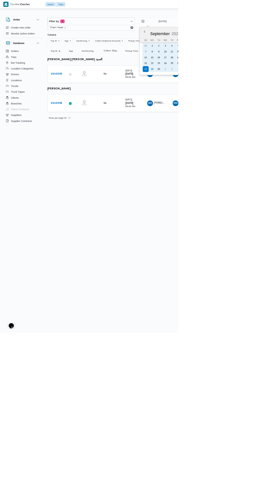
type input "[DATE]"
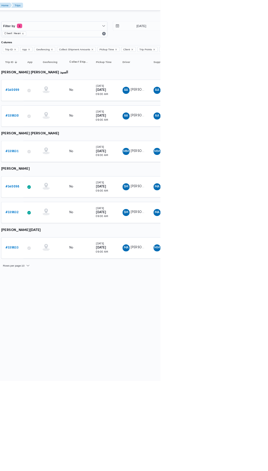
click at [90, 304] on b "# 339833" at bounding box center [84, 306] width 16 height 4
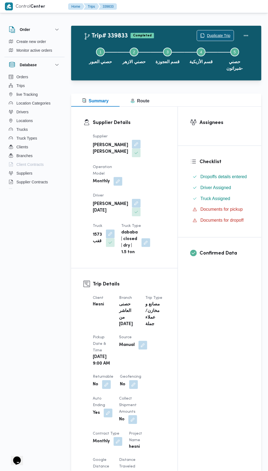
click at [221, 34] on span "Duplicate Trip" at bounding box center [219, 35] width 24 height 7
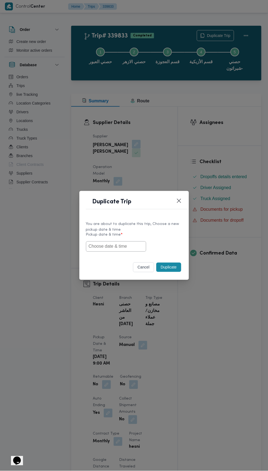
click at [129, 244] on input "text" at bounding box center [116, 246] width 60 height 10
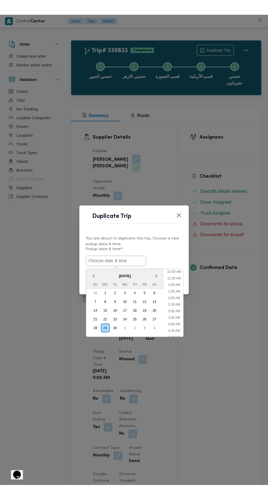
scroll to position [61, 0]
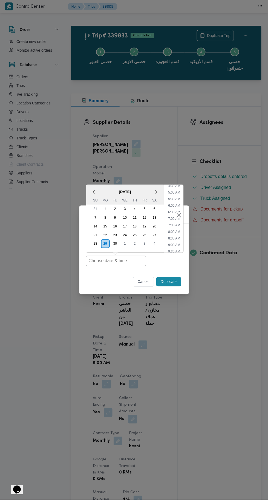
click at [176, 252] on li "9:30 AM" at bounding box center [174, 251] width 16 height 5
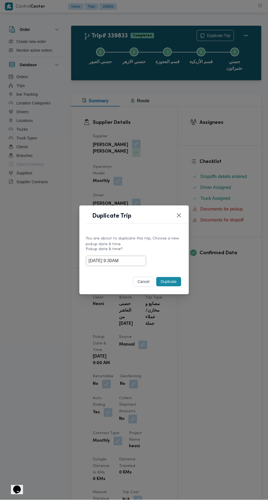
click at [133, 260] on input "[DATE] 9:30AM" at bounding box center [116, 261] width 60 height 10
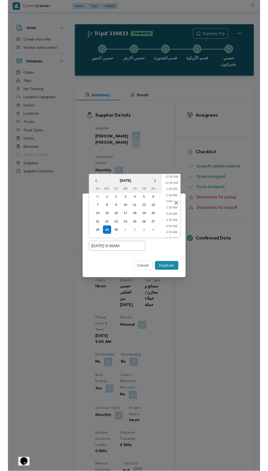
scroll to position [94, 0]
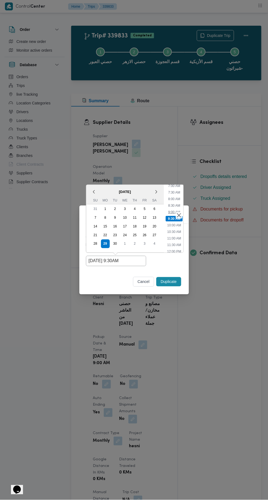
click at [170, 210] on li "9:00 AM" at bounding box center [174, 212] width 16 height 5
type input "[DATE] 9:00AM"
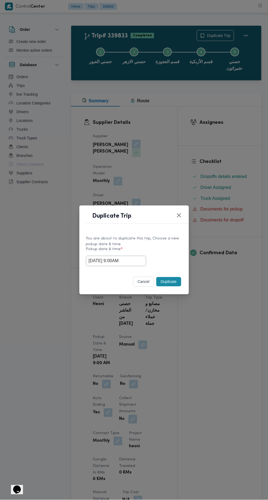
click at [172, 280] on button "Duplicate" at bounding box center [168, 281] width 25 height 9
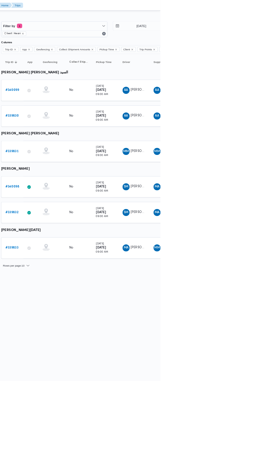
click at [90, 185] on b "# 339831" at bounding box center [84, 187] width 16 height 4
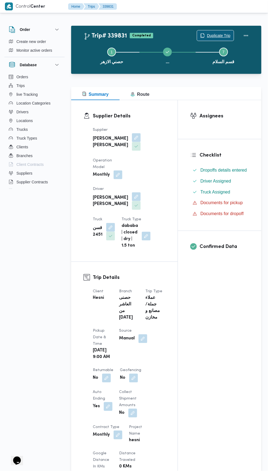
click at [227, 31] on span "Duplicate Trip" at bounding box center [215, 35] width 37 height 10
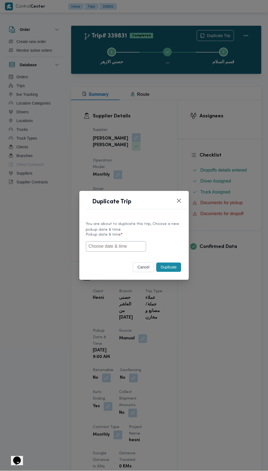
click at [135, 245] on input "text" at bounding box center [116, 246] width 60 height 10
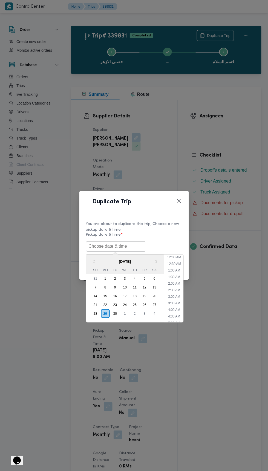
scroll to position [61, 0]
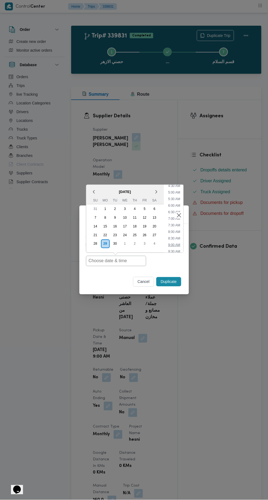
click at [175, 243] on li "9:00 AM" at bounding box center [174, 244] width 16 height 5
type input "[DATE] 9:00AM"
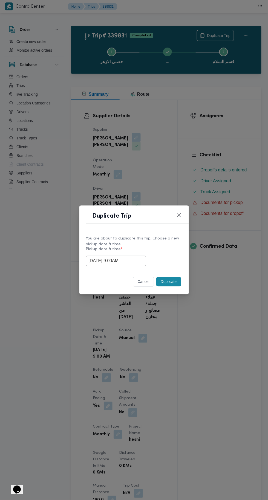
click at [171, 282] on button "Duplicate" at bounding box center [168, 281] width 25 height 9
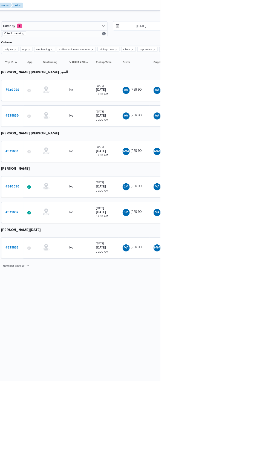
click at [249, 32] on input "[DATE]" at bounding box center [240, 32] width 62 height 11
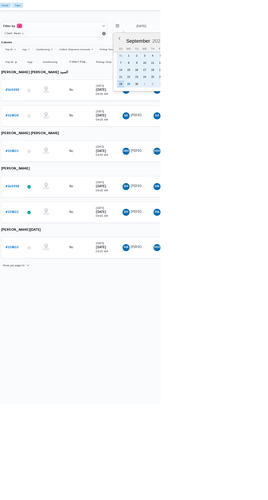
click at [229, 106] on div "29" at bounding box center [228, 104] width 9 height 9
type input "[DATE]"
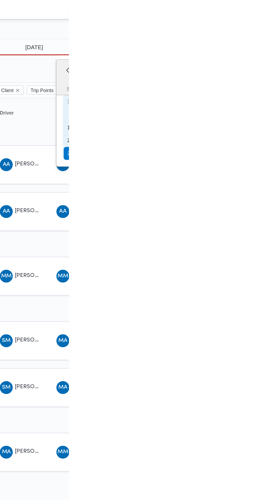
type input "[DATE]"
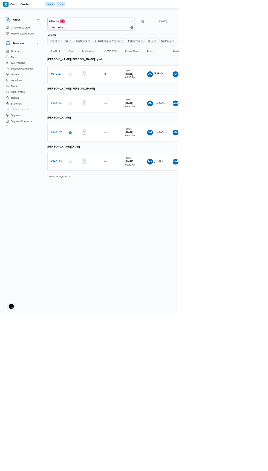
click at [89, 241] on b "# 340193" at bounding box center [84, 243] width 16 height 4
